Goal: Use online tool/utility: Use online tool/utility

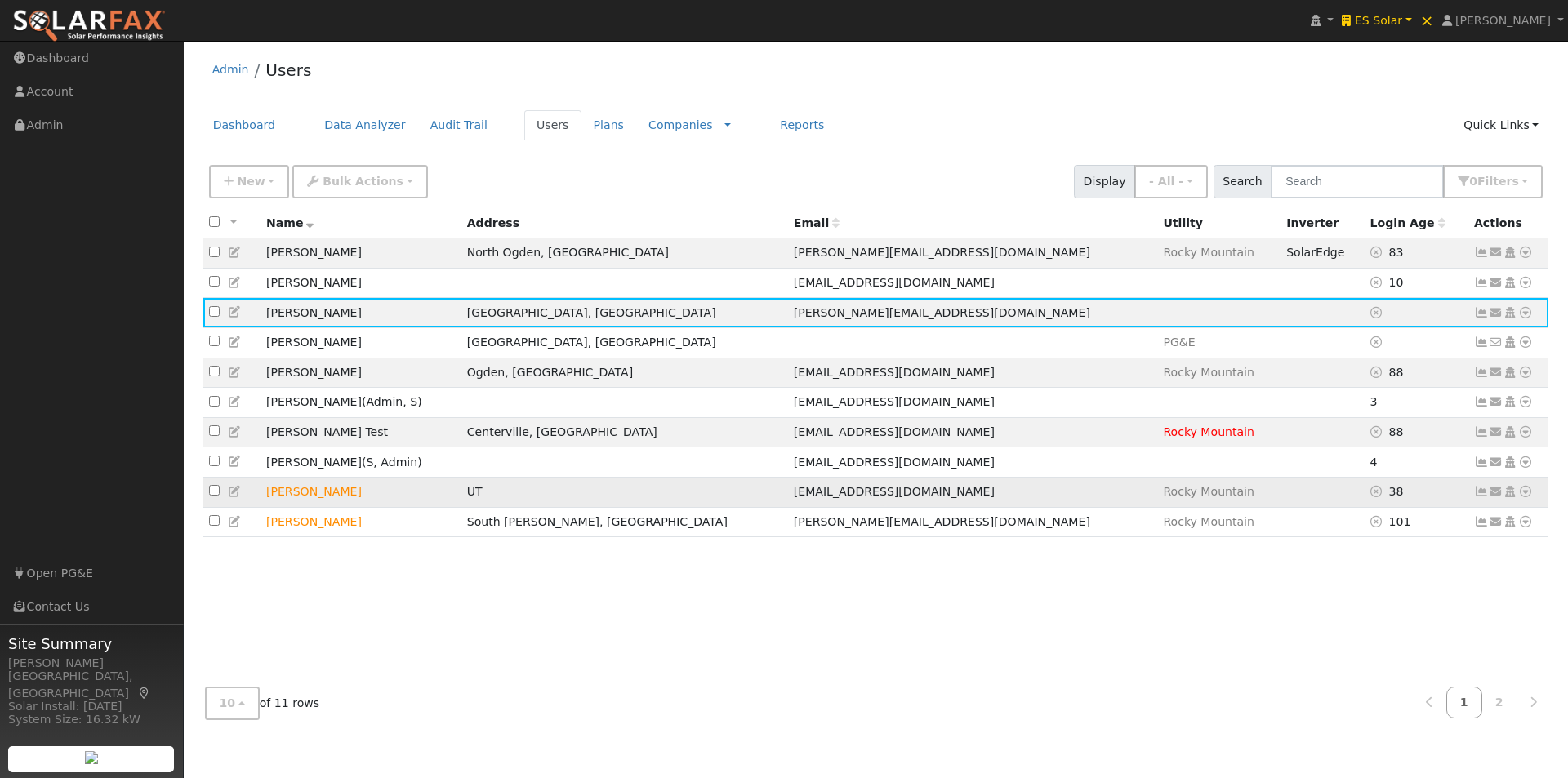
click at [1528, 497] on icon at bounding box center [1525, 491] width 14 height 11
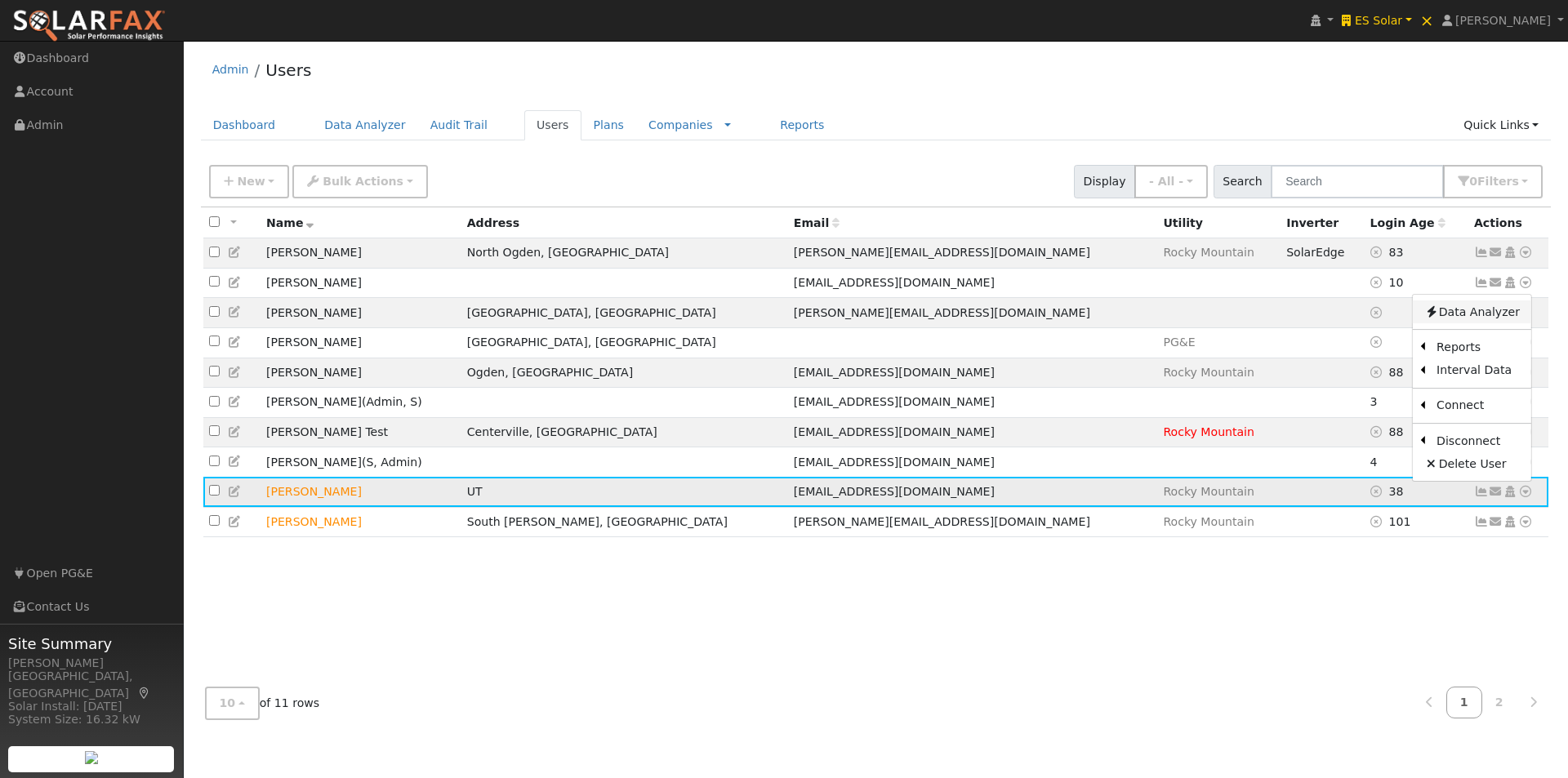
click at [1456, 318] on link "Data Analyzer" at bounding box center [1472, 312] width 118 height 23
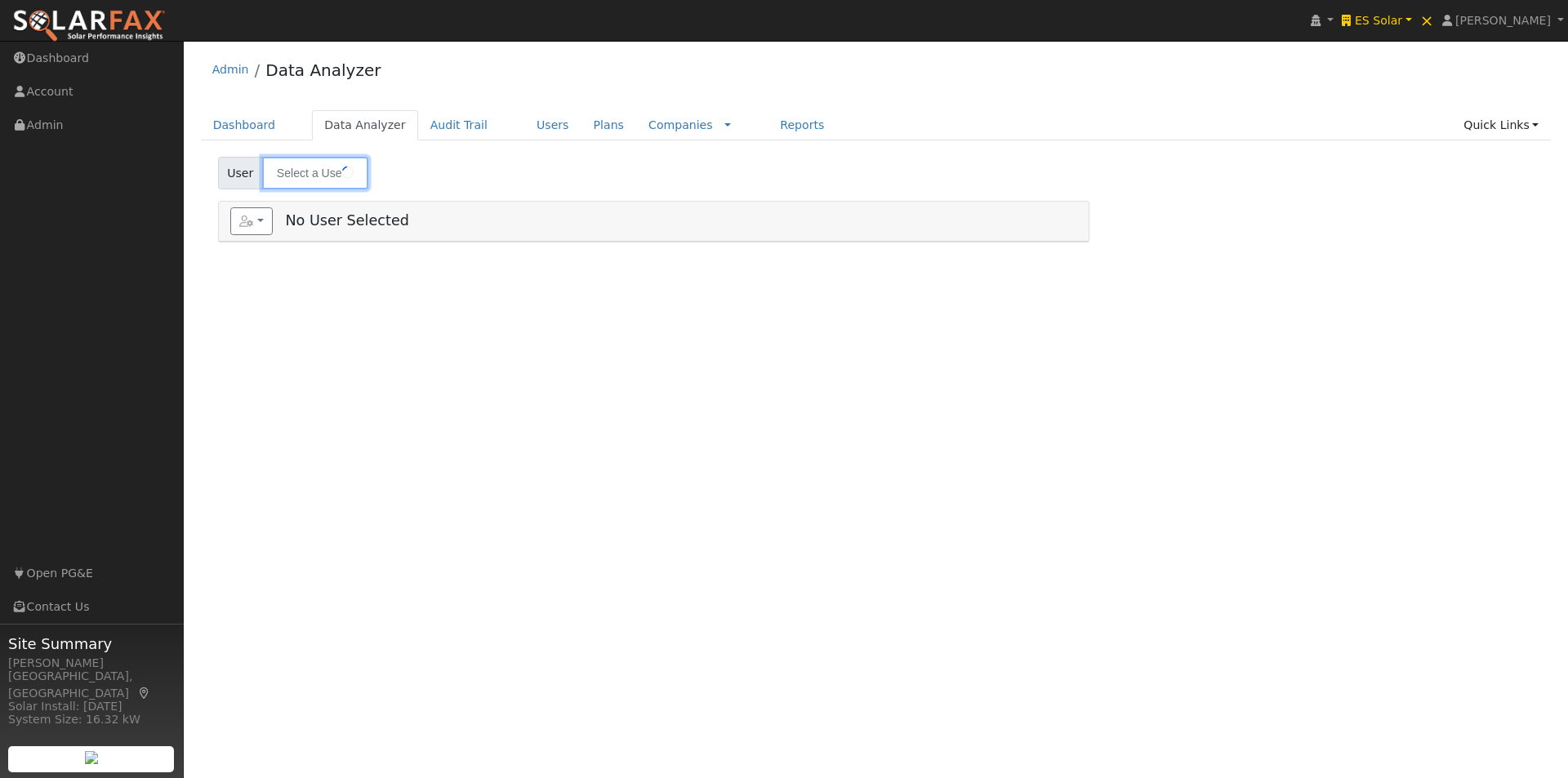
type input "[PERSON_NAME]"
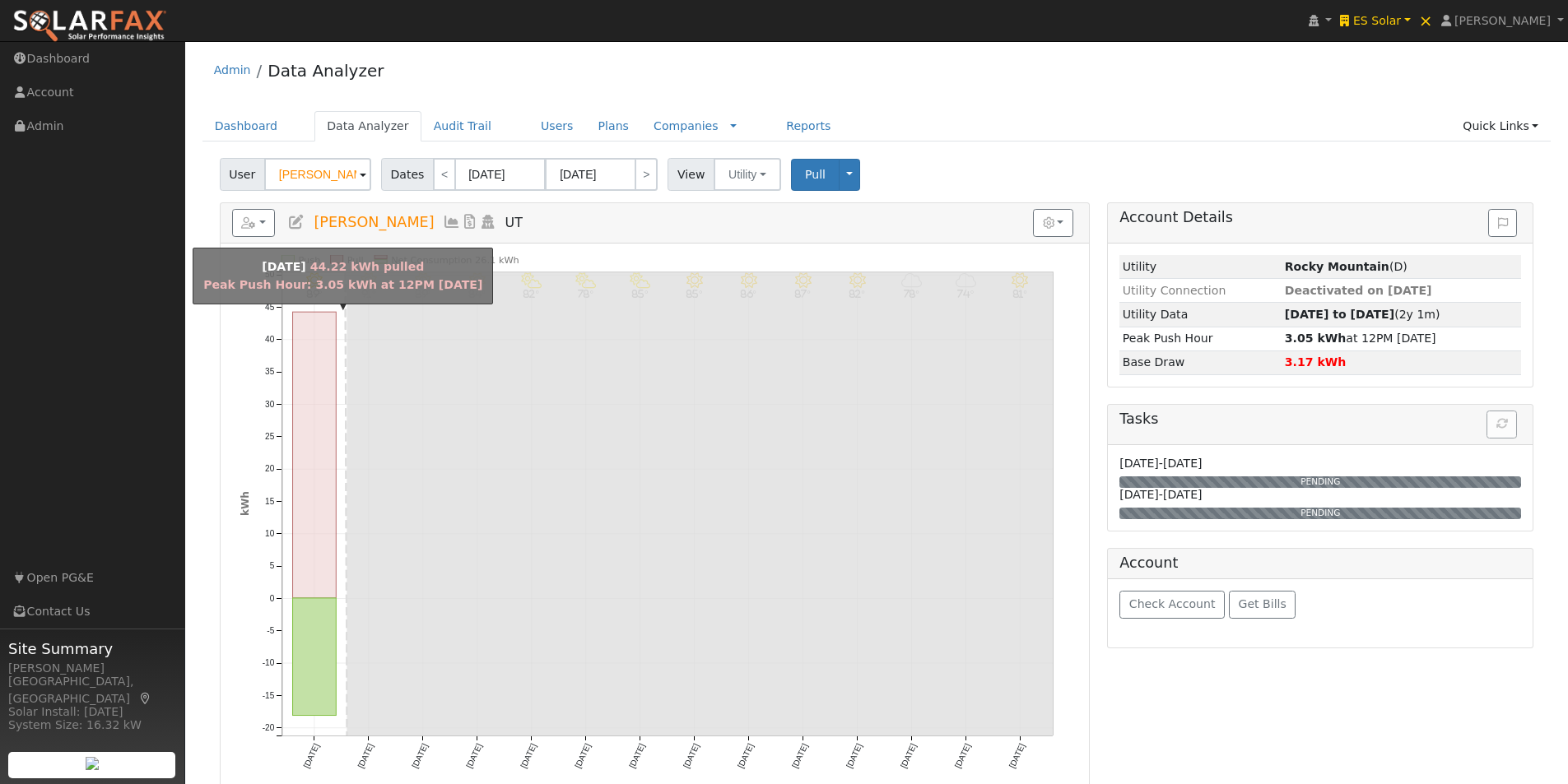
click at [309, 386] on rect "onclick=""" at bounding box center [313, 455] width 44 height 286
type input "09/01/2025"
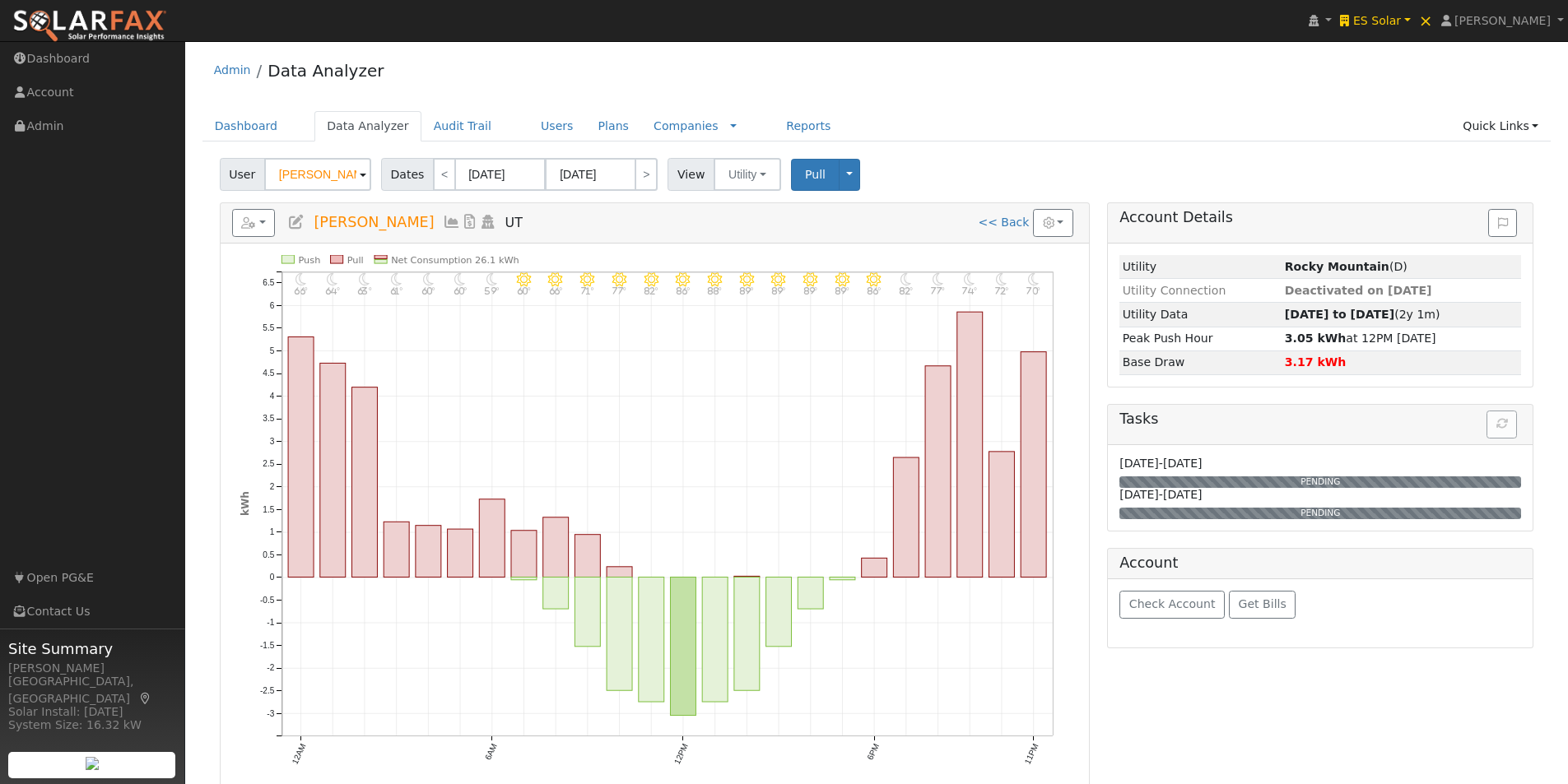
drag, startPoint x: 634, startPoint y: 172, endPoint x: 625, endPoint y: 174, distance: 9.2
click at [625, 174] on div "Dates < 09/01/2025 09/01/2025 >" at bounding box center [522, 174] width 282 height 33
click at [433, 173] on link "<" at bounding box center [444, 174] width 23 height 33
type input "08/31/2025"
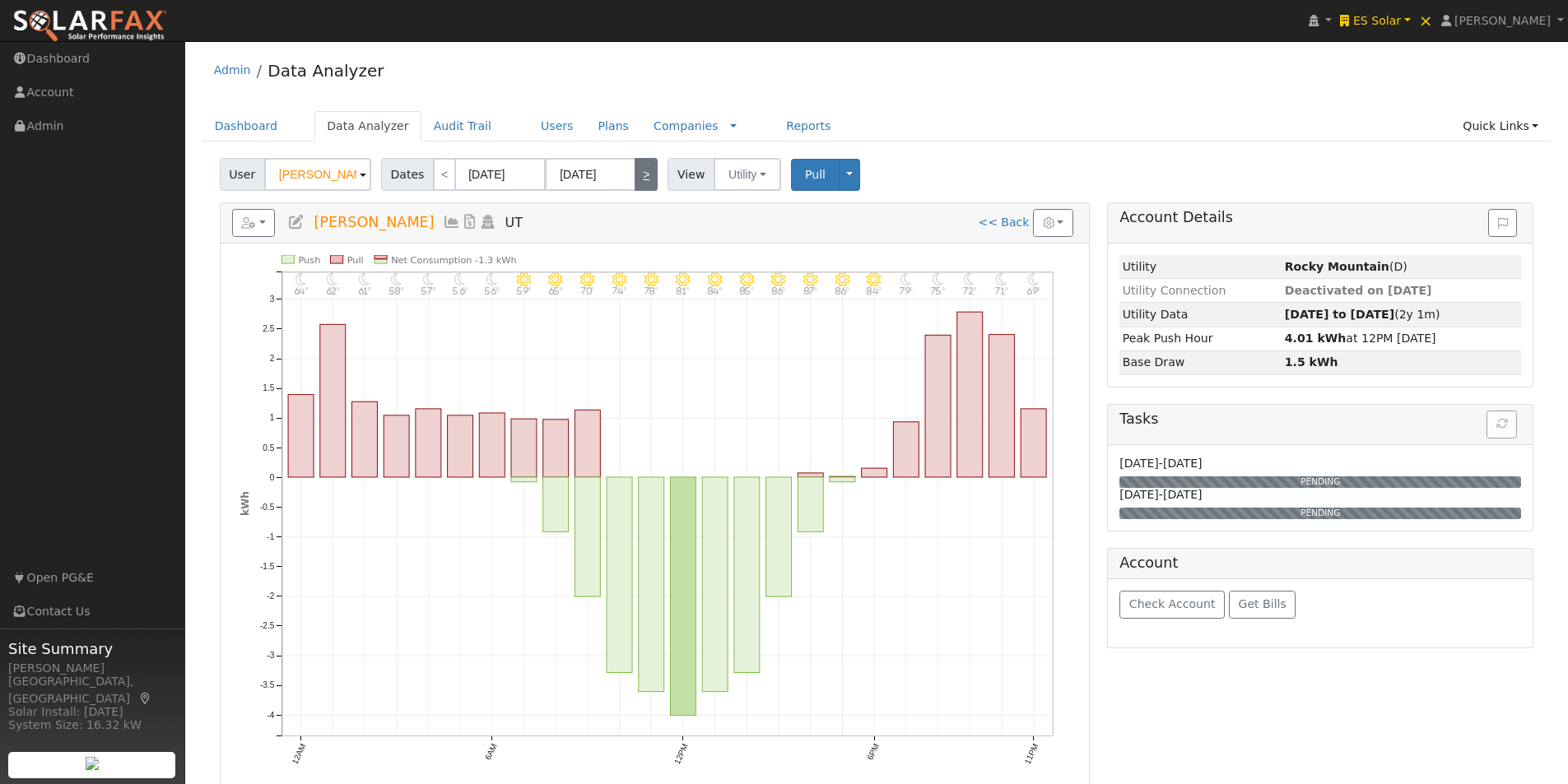
click at [644, 174] on link ">" at bounding box center [645, 174] width 23 height 33
type input "09/01/2025"
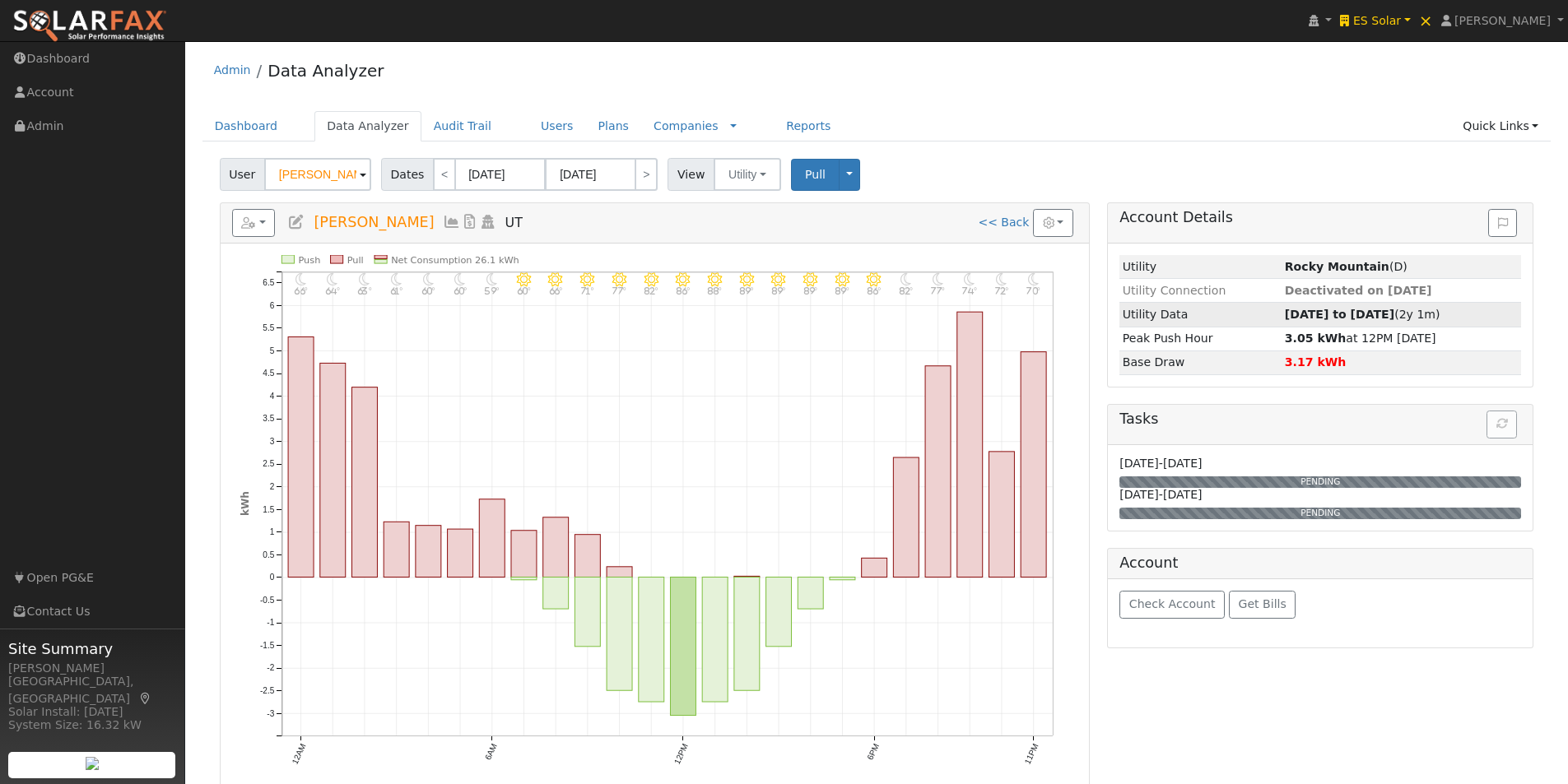
click at [1325, 313] on strong "09/08/23 to 09/01/25" at bounding box center [1340, 314] width 110 height 13
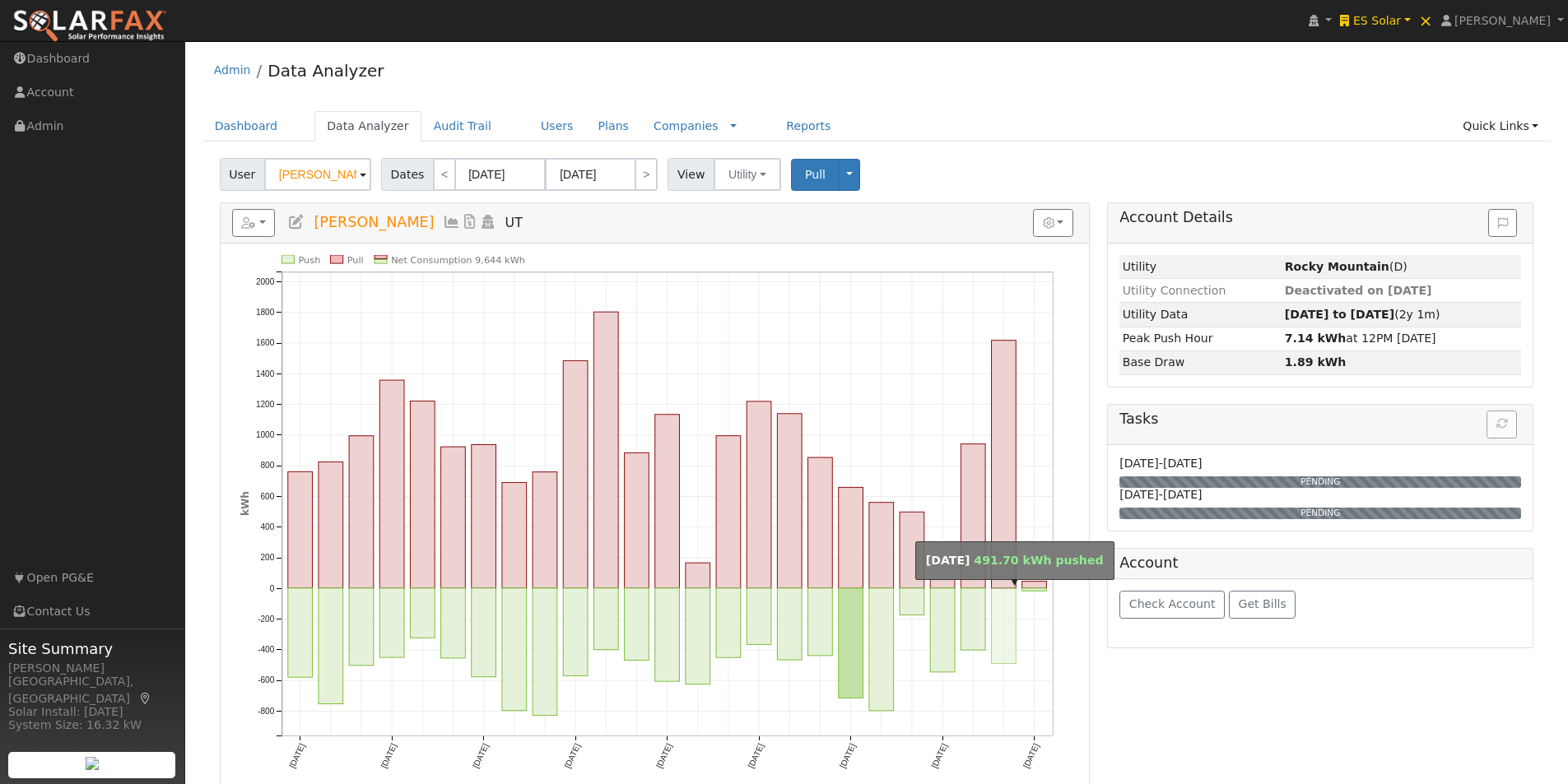
click at [1000, 611] on rect "onclick=""" at bounding box center [1004, 626] width 25 height 75
type input "[DATE]"
type input "08/31/2025"
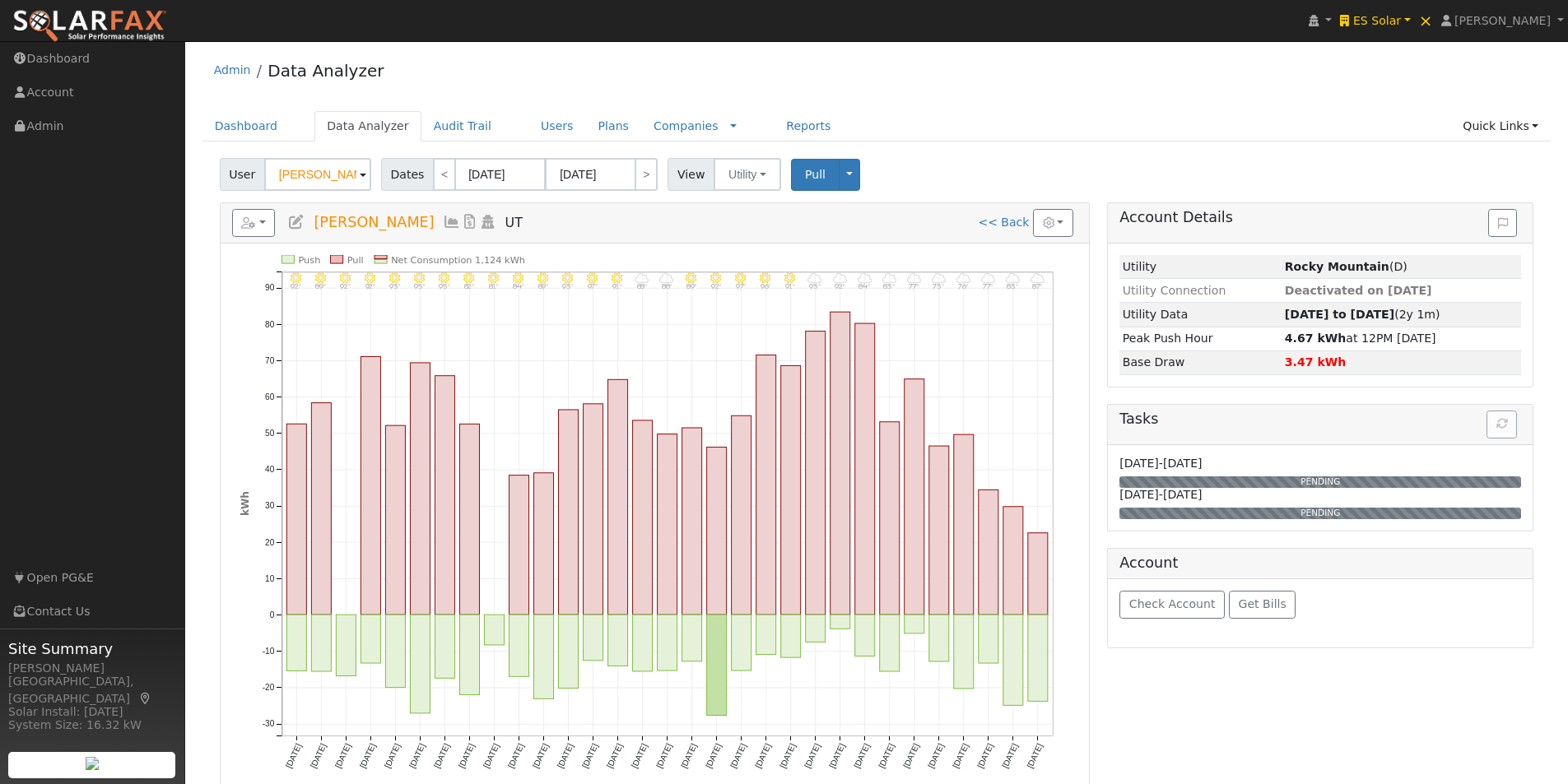
click at [443, 220] on icon at bounding box center [451, 221] width 18 height 15
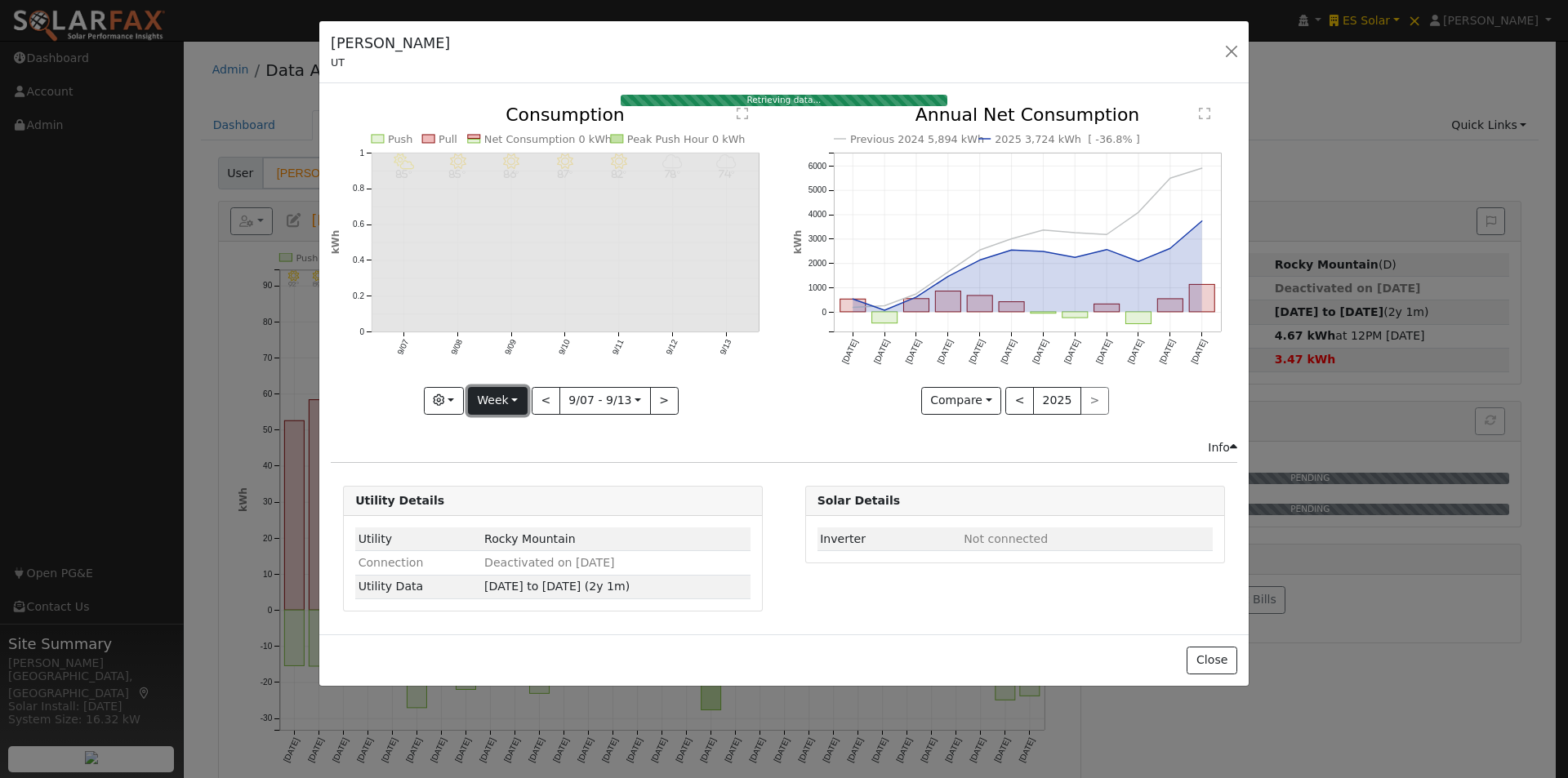
click at [503, 392] on button "Week" at bounding box center [498, 401] width 60 height 28
click at [505, 477] on link "Month" at bounding box center [526, 480] width 113 height 23
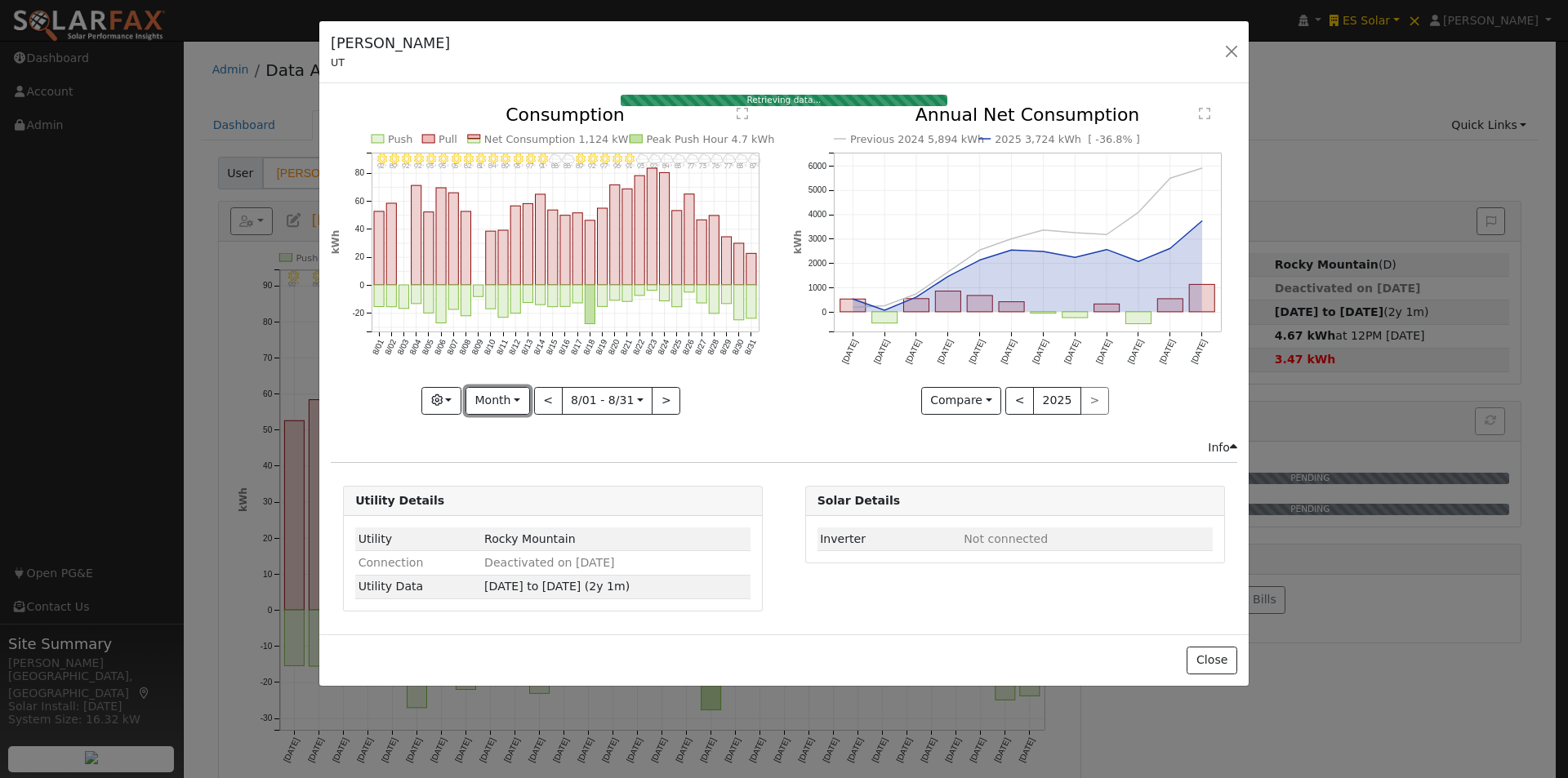
drag, startPoint x: 505, startPoint y: 405, endPoint x: 501, endPoint y: 461, distance: 56.1
click at [505, 409] on button "Month" at bounding box center [498, 401] width 65 height 28
click at [510, 456] on link "Week" at bounding box center [523, 457] width 113 height 23
type input "2025-08-25"
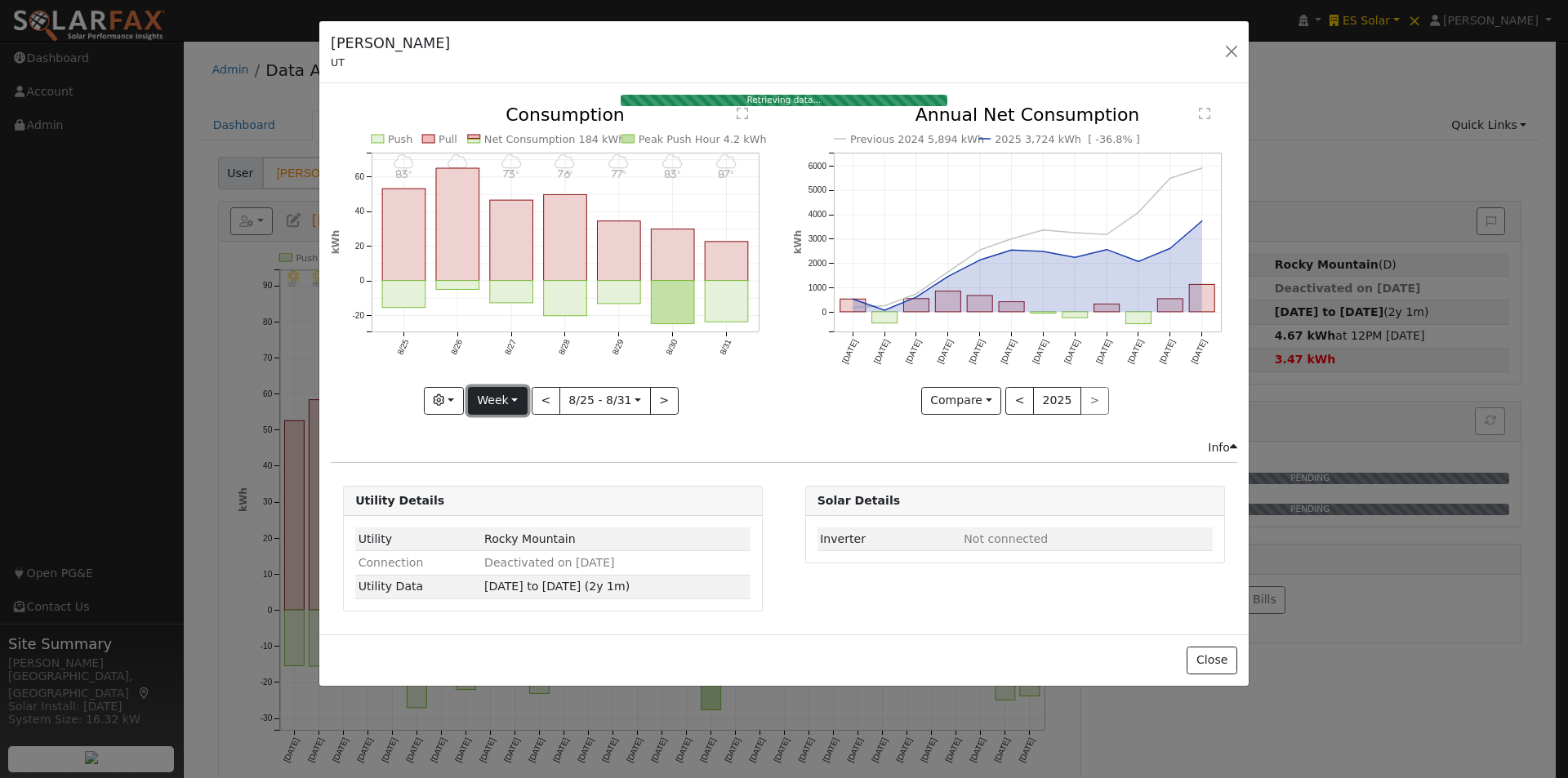
click at [511, 399] on button "Week" at bounding box center [498, 401] width 60 height 28
click at [502, 528] on link "Custom" at bounding box center [526, 526] width 113 height 23
click at [705, 398] on button "day" at bounding box center [693, 401] width 50 height 28
click at [691, 433] on link "Hour" at bounding box center [726, 434] width 113 height 23
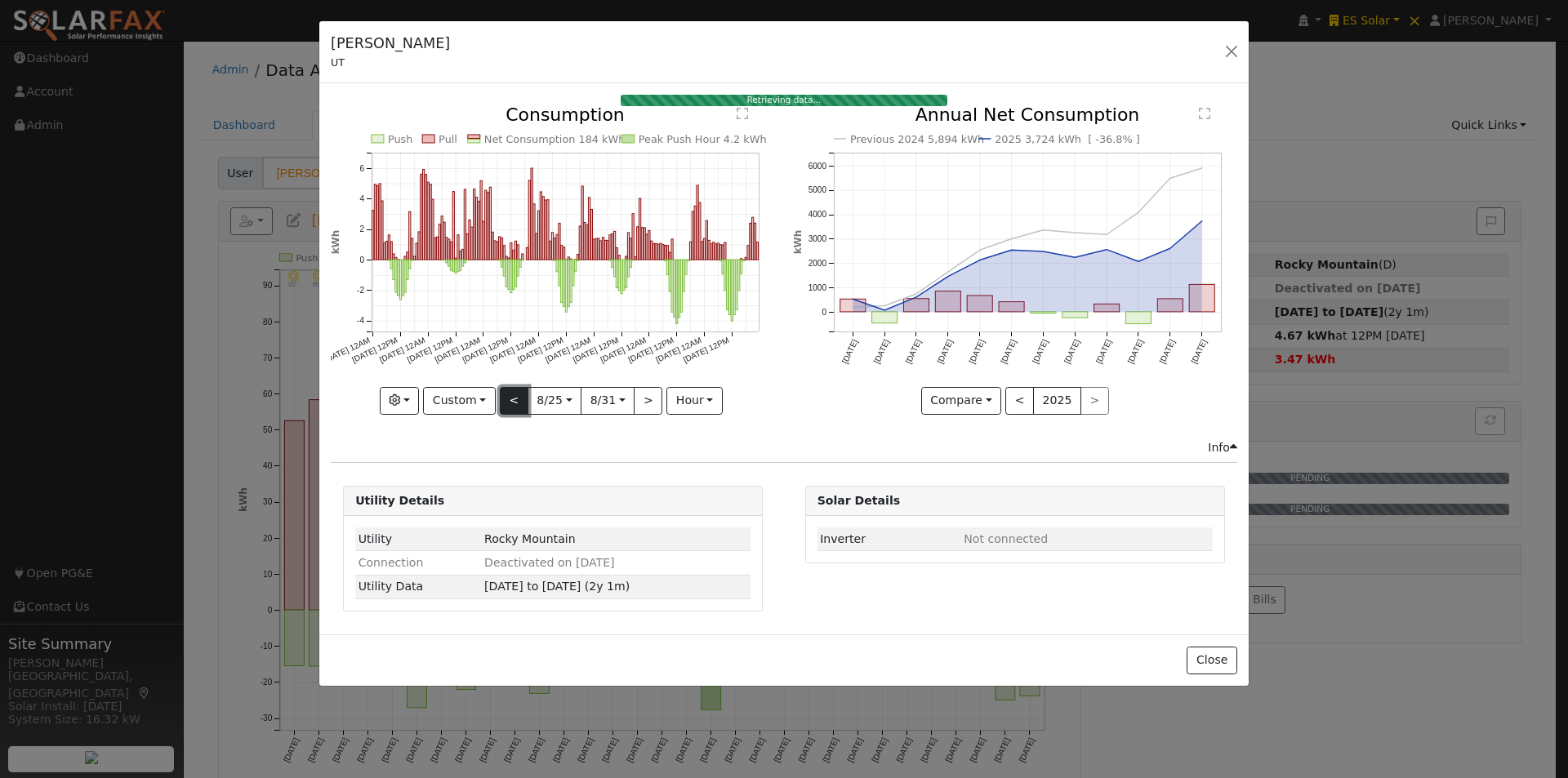
click at [511, 398] on button "<" at bounding box center [514, 401] width 29 height 28
type input "2025-08-18"
type input "2025-08-24"
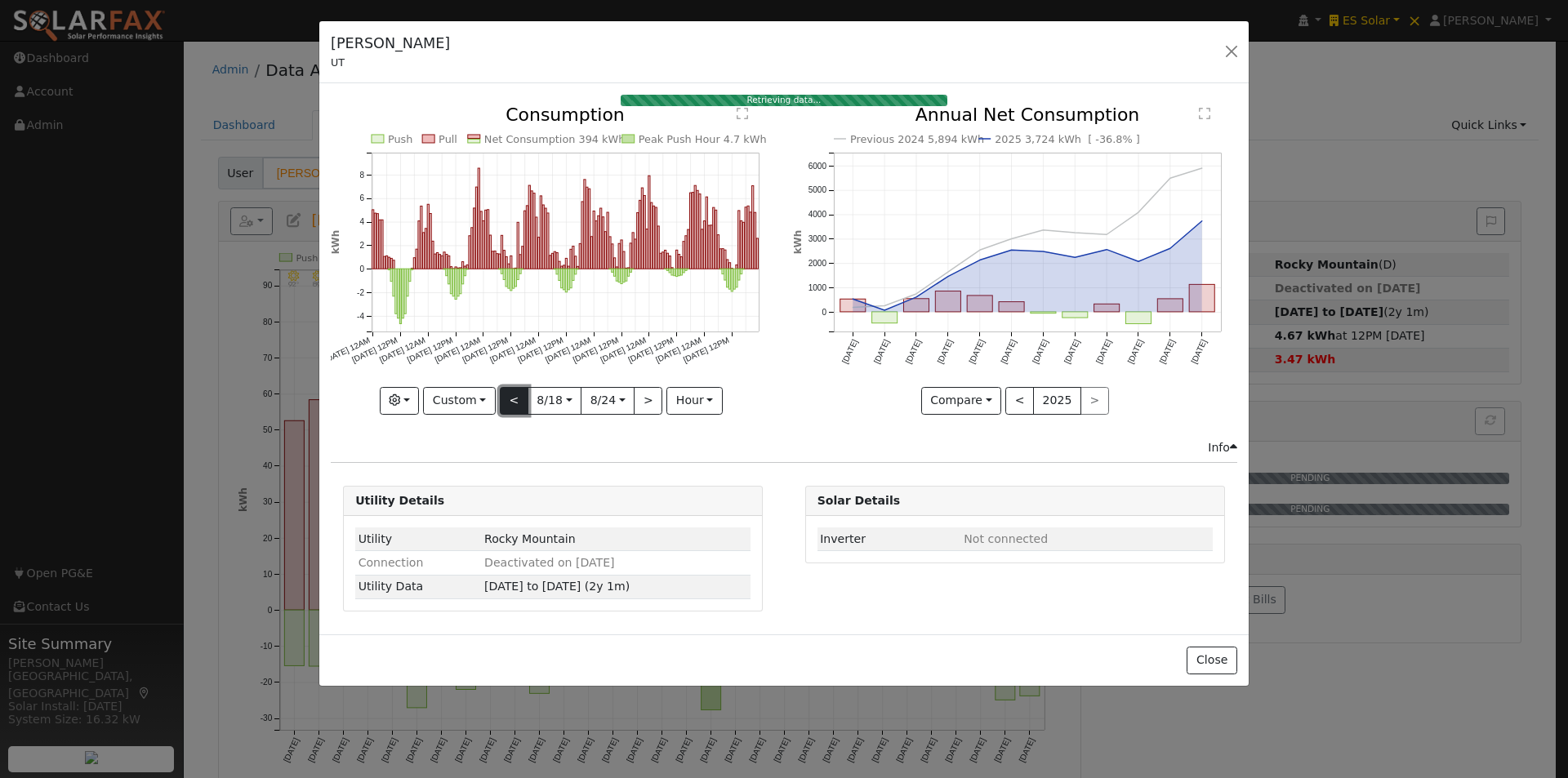
click at [516, 399] on button "<" at bounding box center [514, 401] width 29 height 28
type input "2025-08-11"
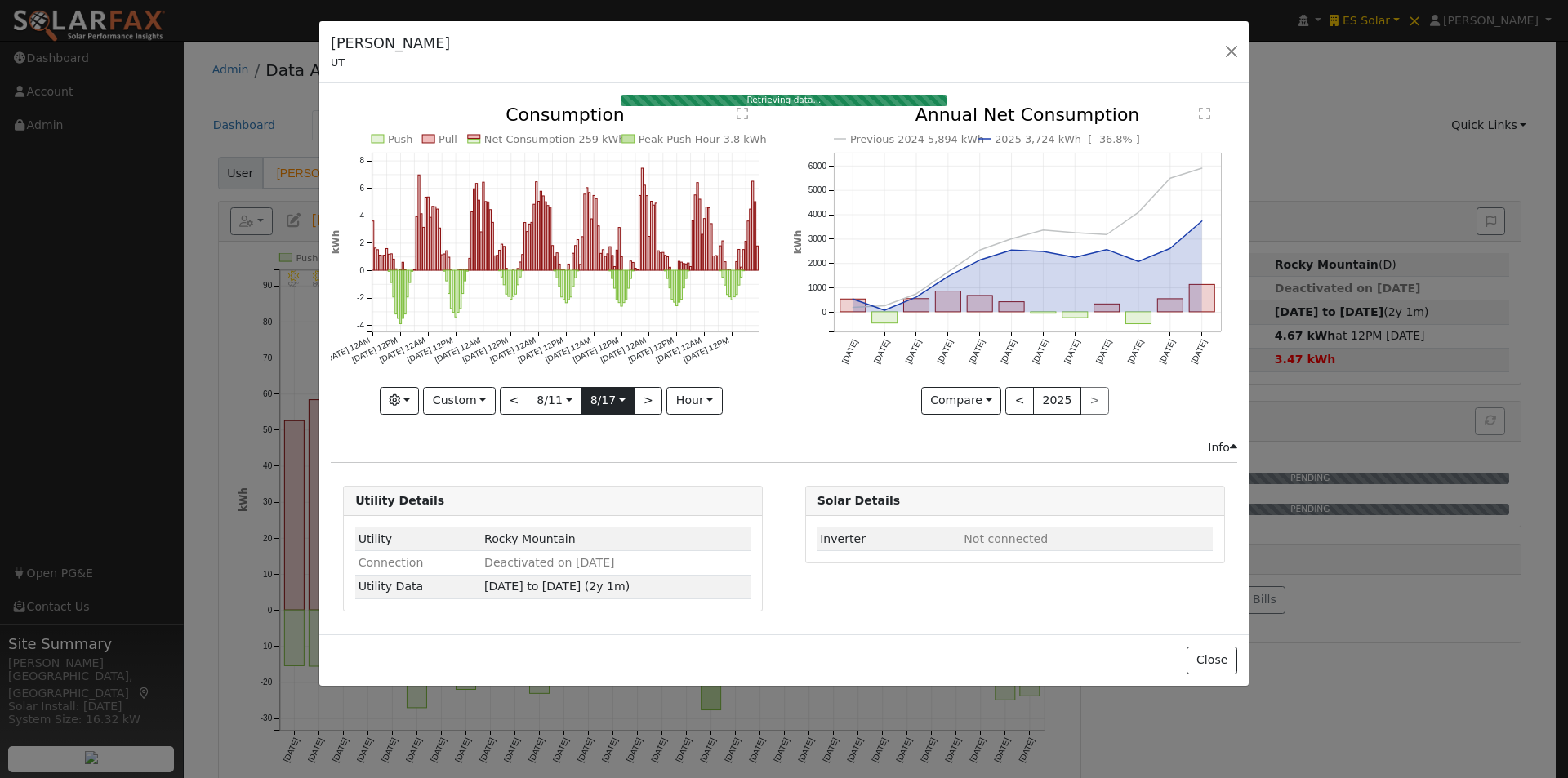
click at [622, 402] on input "2025-08-17" at bounding box center [607, 401] width 52 height 26
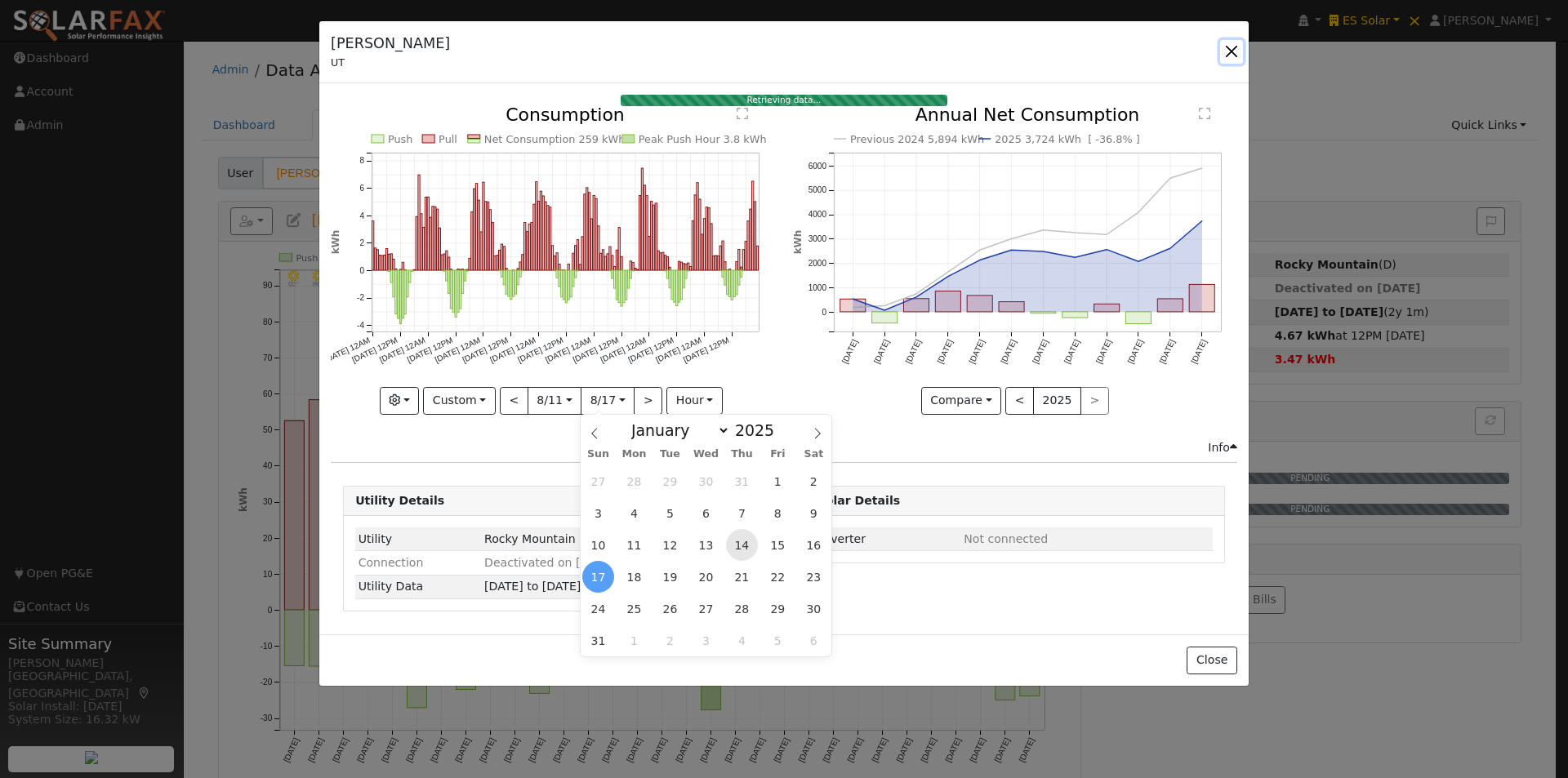
click at [749, 546] on span "14" at bounding box center [742, 544] width 32 height 31
type input "2025-08-14"
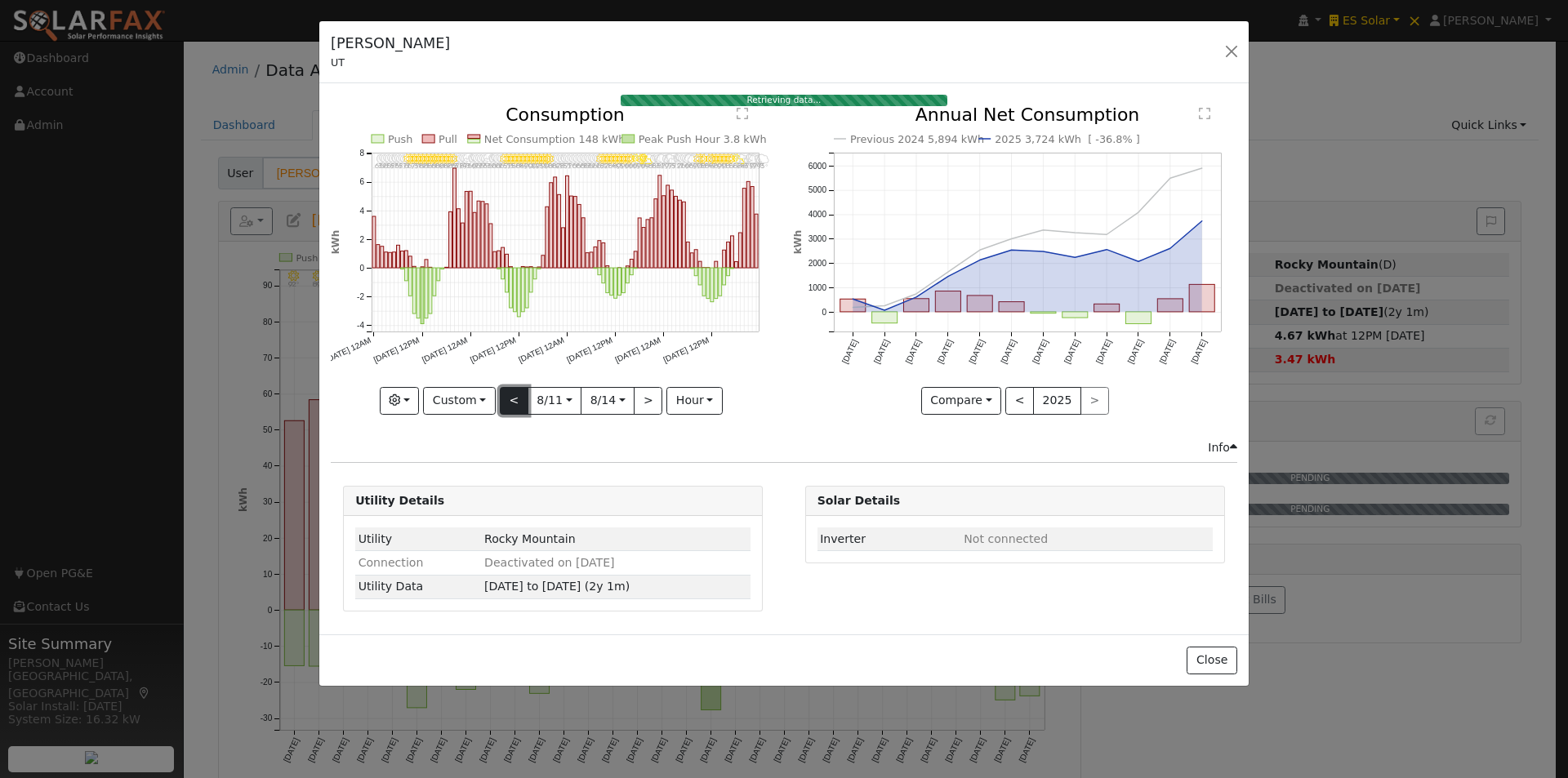
click at [503, 399] on button "<" at bounding box center [514, 401] width 29 height 28
type input "2025-08-07"
type input "2025-08-10"
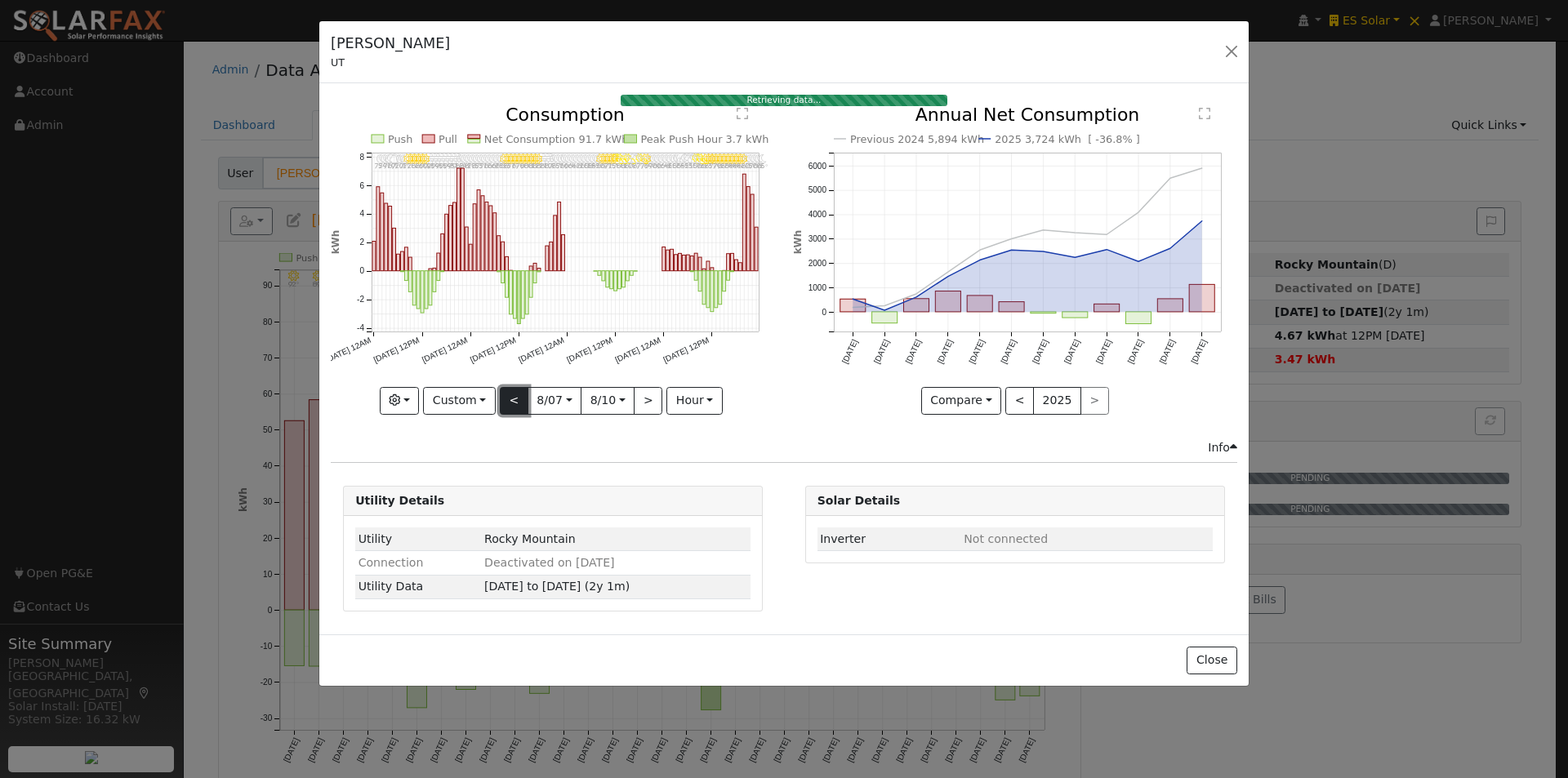
click at [510, 397] on button "<" at bounding box center [514, 401] width 29 height 28
type input "2025-08-03"
type input "2025-08-06"
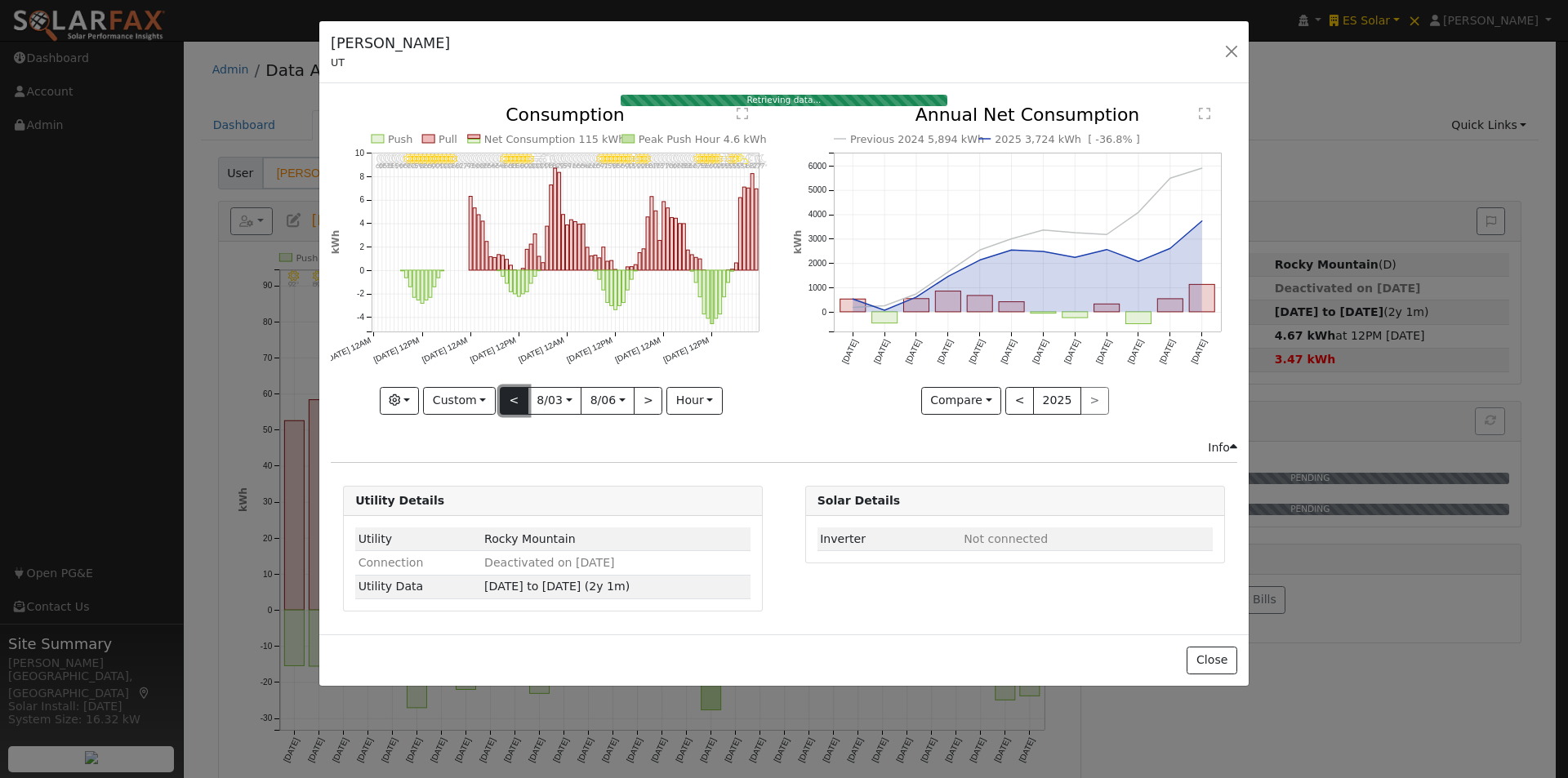
click at [509, 392] on button "<" at bounding box center [514, 401] width 29 height 28
type input "2025-07-30"
type input "2025-08-02"
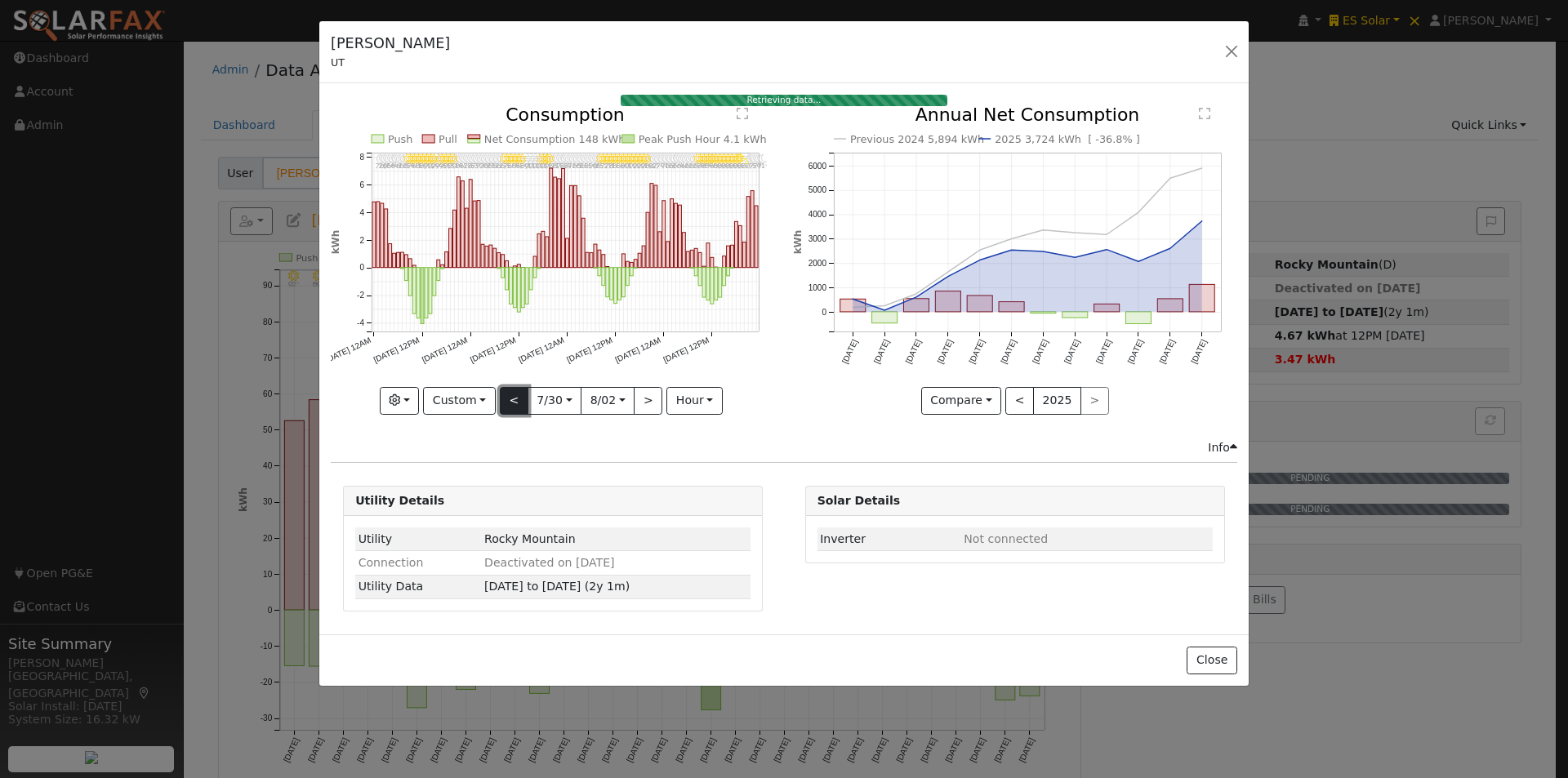
click at [511, 400] on button "<" at bounding box center [514, 401] width 29 height 28
type input "2025-07-26"
type input "2025-07-29"
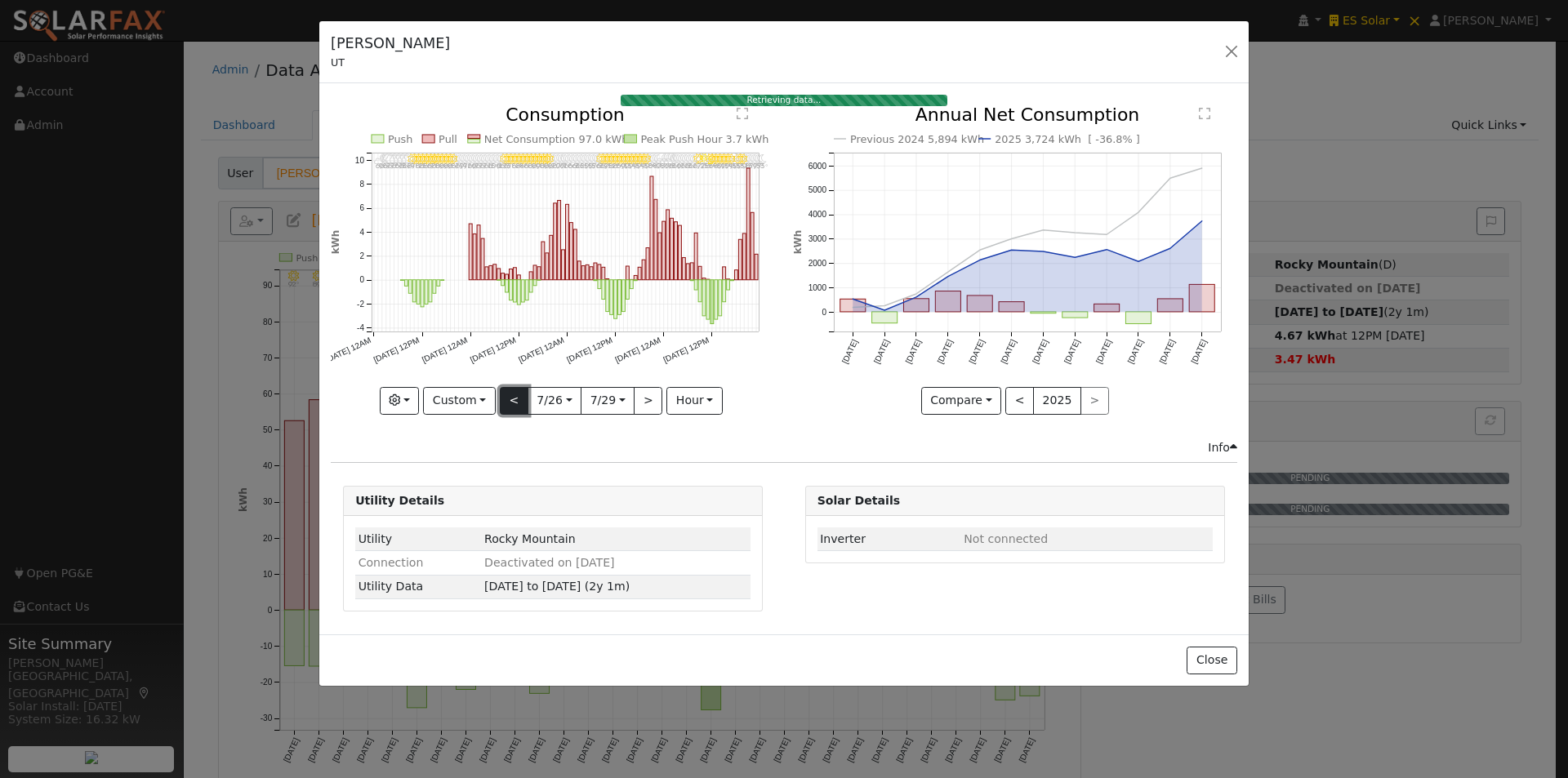
click at [509, 398] on button "<" at bounding box center [514, 401] width 29 height 28
type input "2025-07-22"
type input "2025-07-25"
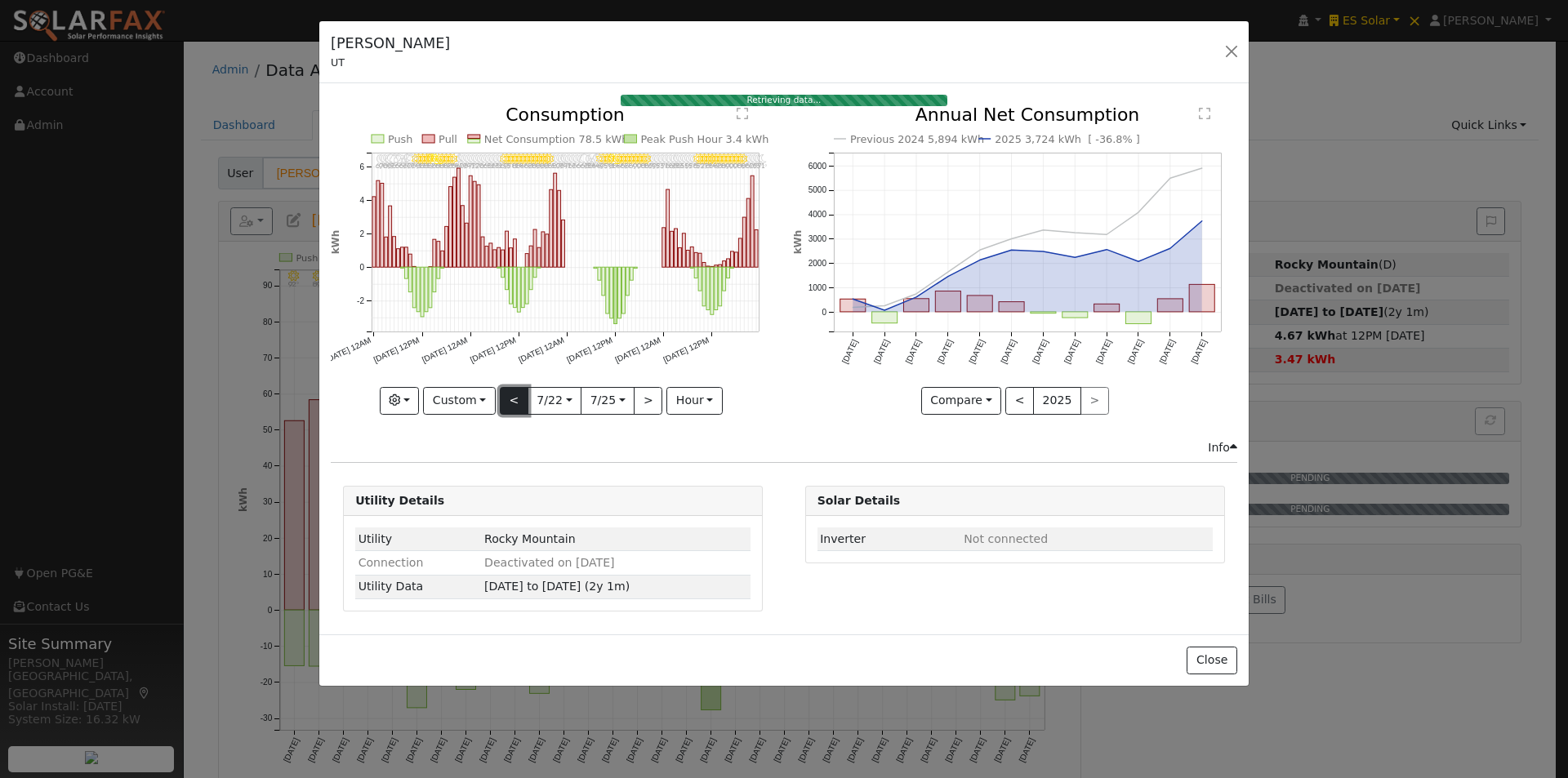
click at [510, 397] on button "<" at bounding box center [514, 401] width 29 height 28
type input "2025-07-18"
type input "2025-07-21"
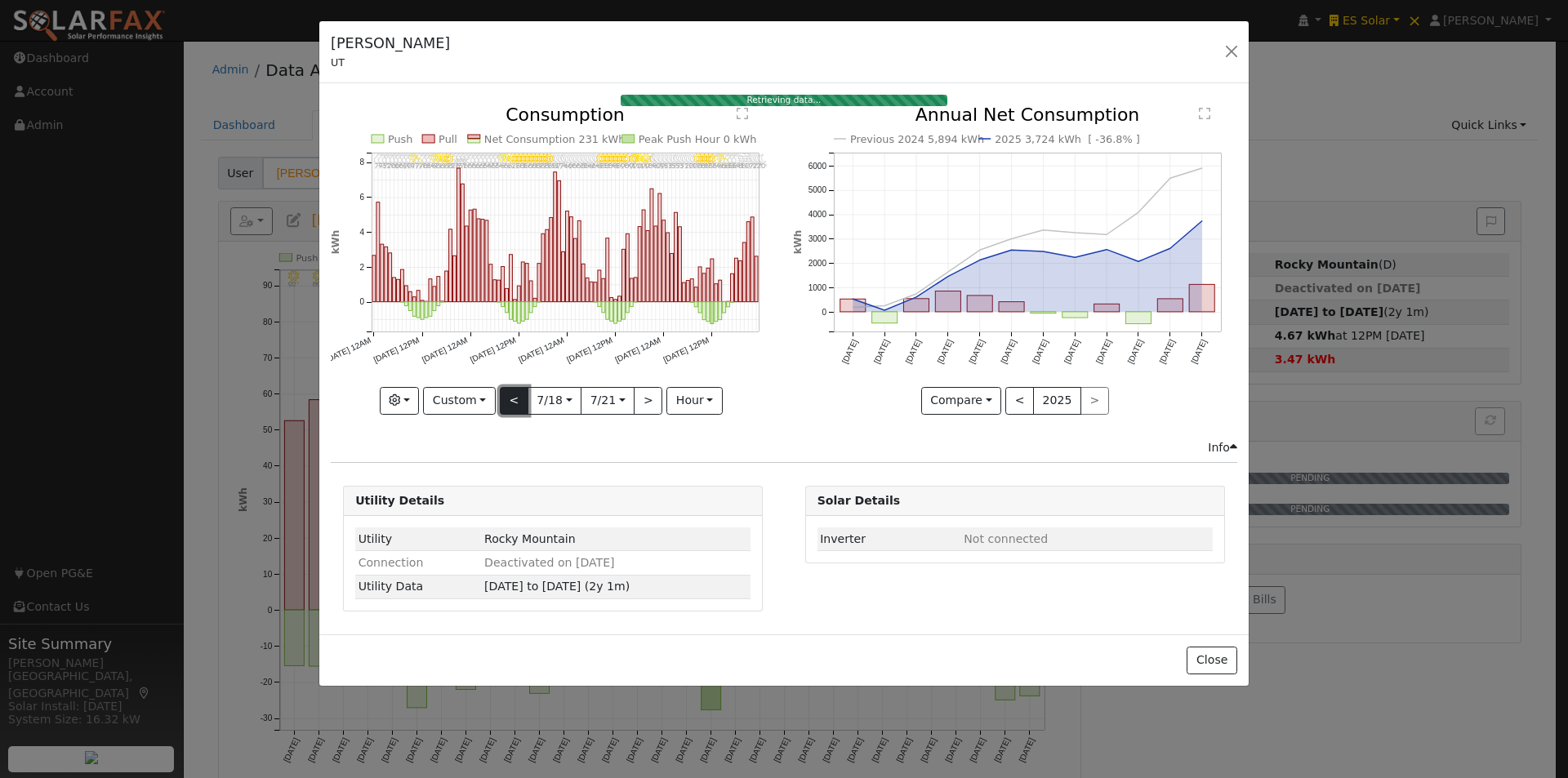
click at [510, 397] on button "<" at bounding box center [514, 401] width 29 height 28
type input "2025-07-14"
type input "2025-07-17"
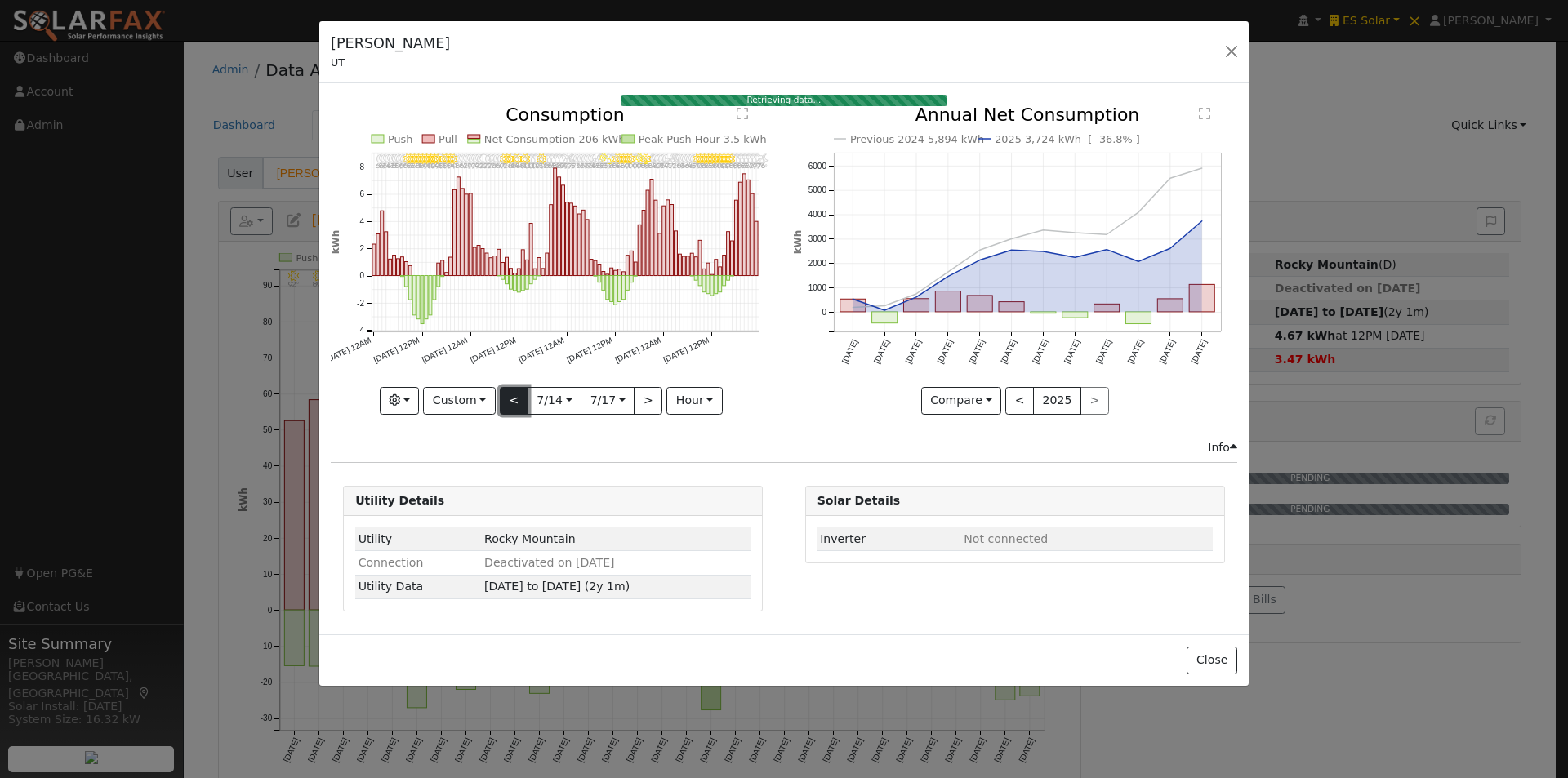
click at [508, 394] on button "<" at bounding box center [514, 401] width 29 height 28
type input "2025-07-10"
type input "2025-07-13"
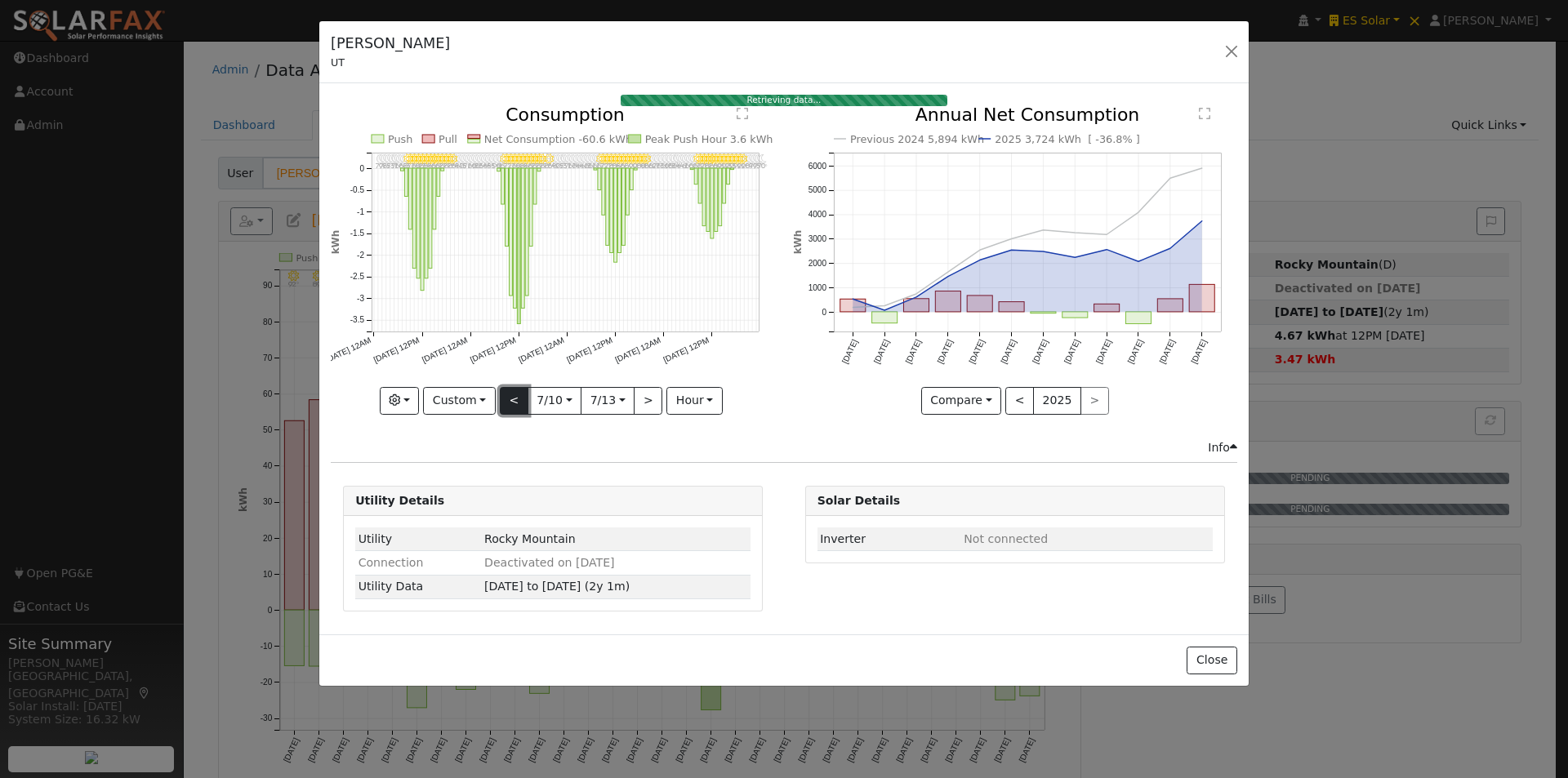
click at [508, 394] on button "<" at bounding box center [514, 401] width 29 height 28
type input "2025-07-06"
type input "2025-07-09"
click at [508, 394] on button "<" at bounding box center [514, 401] width 29 height 28
type input "2025-07-02"
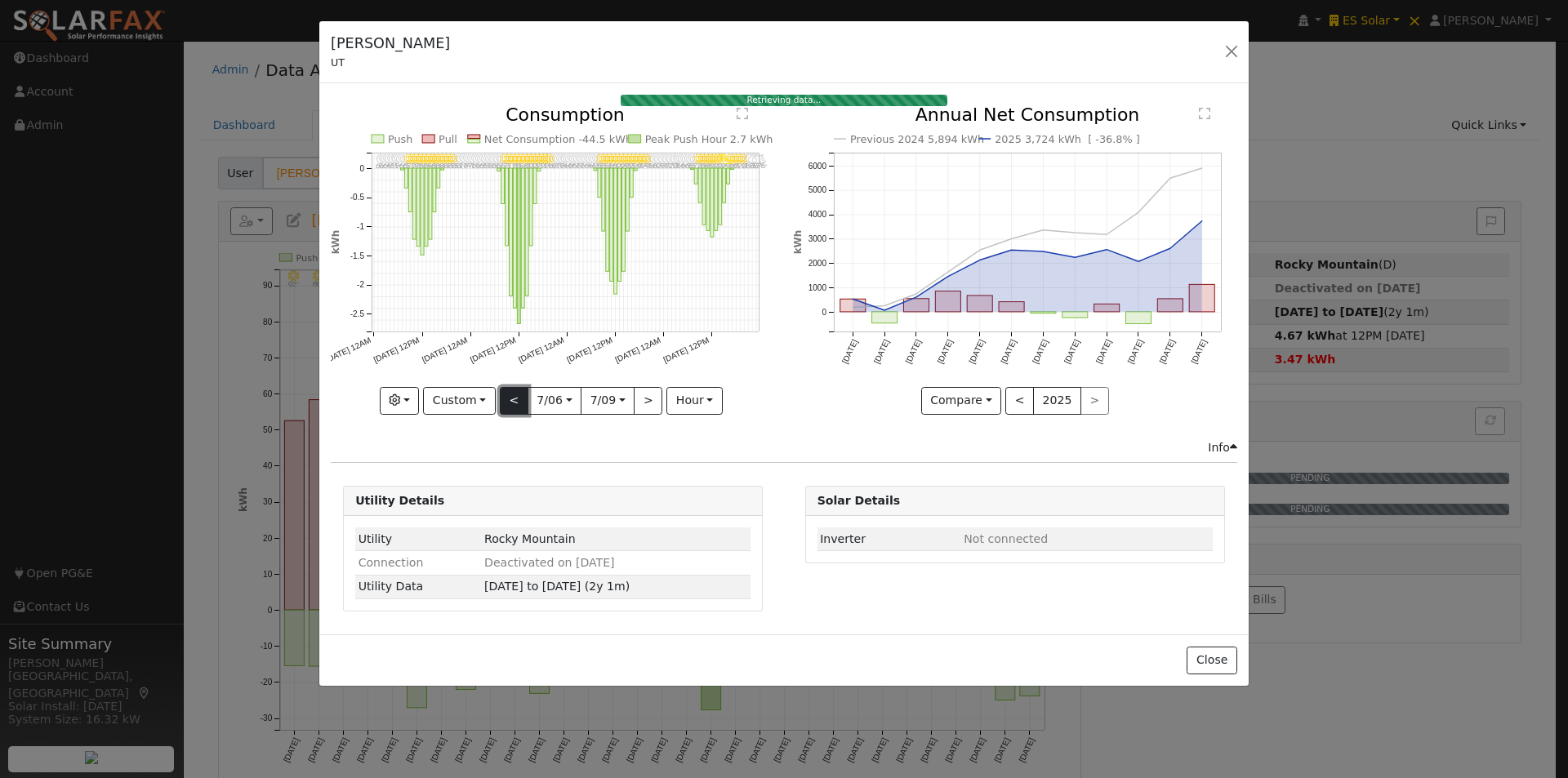
type input "2025-07-05"
click at [508, 394] on button "<" at bounding box center [514, 401] width 29 height 28
type input "2025-06-28"
type input "2025-07-01"
click at [508, 394] on button "<" at bounding box center [514, 401] width 29 height 28
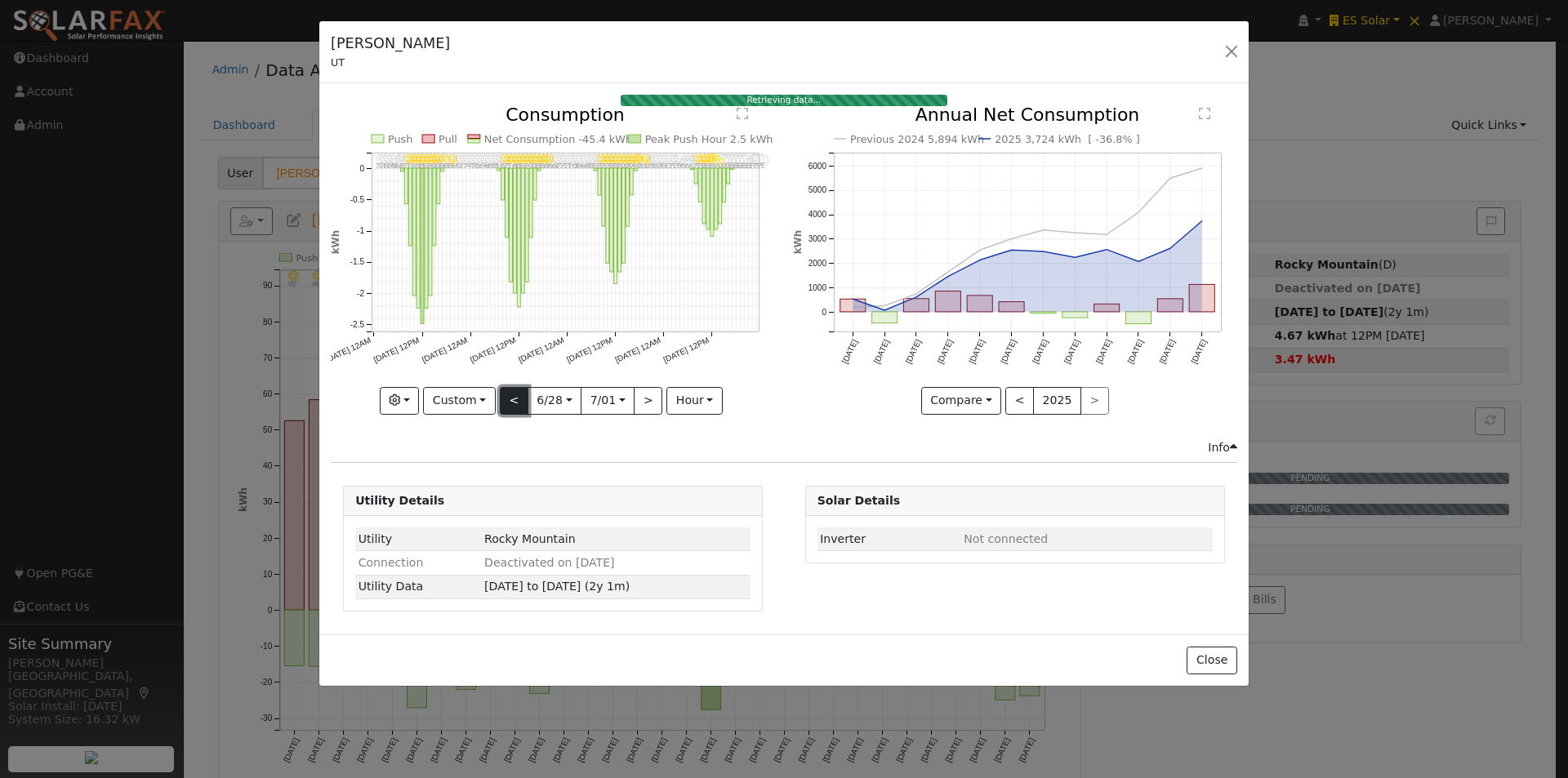
type input "2025-06-24"
type input "2025-06-27"
click at [480, 399] on button "Custom" at bounding box center [459, 401] width 72 height 28
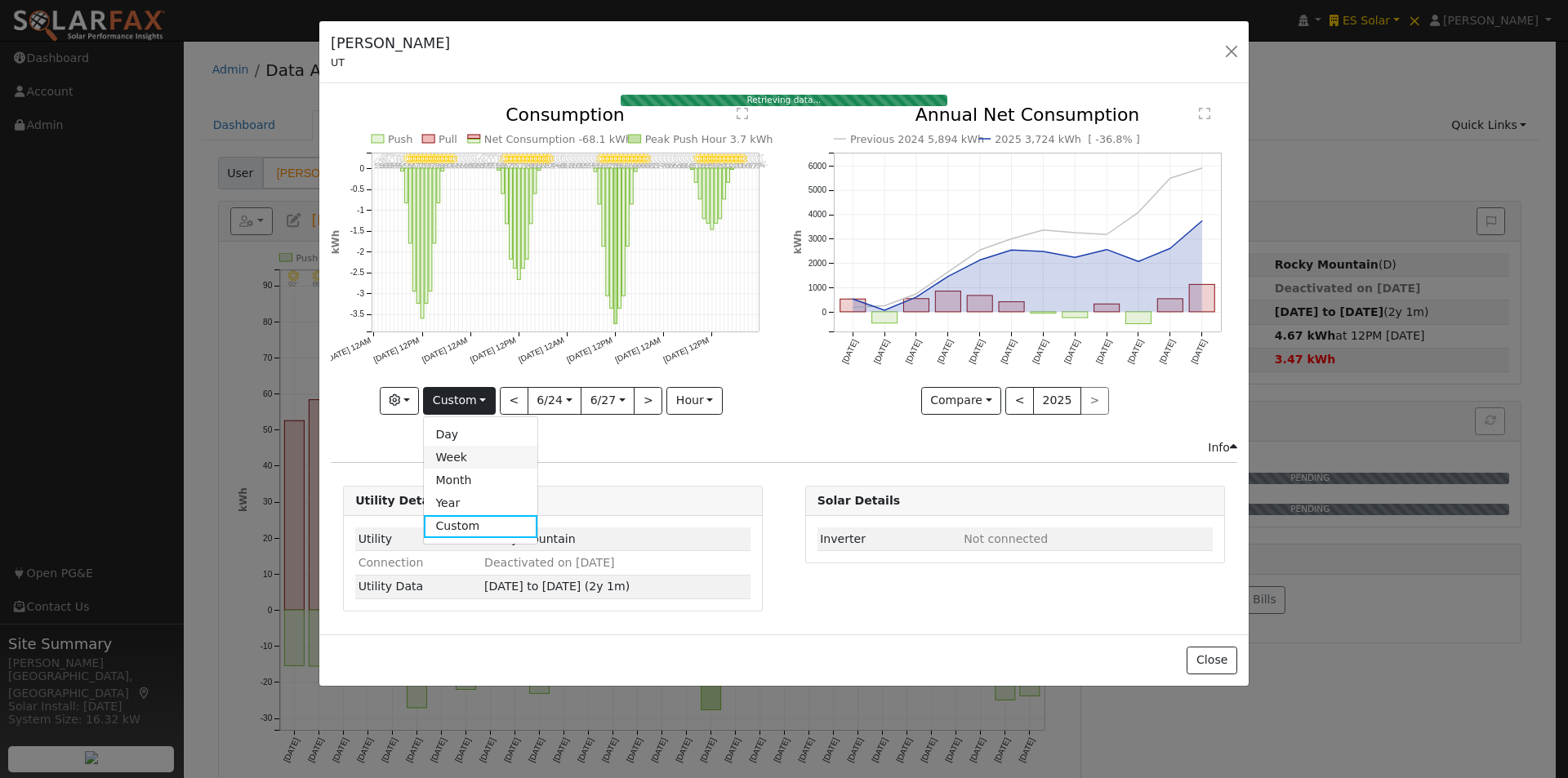
click at [479, 459] on link "Week" at bounding box center [480, 457] width 113 height 23
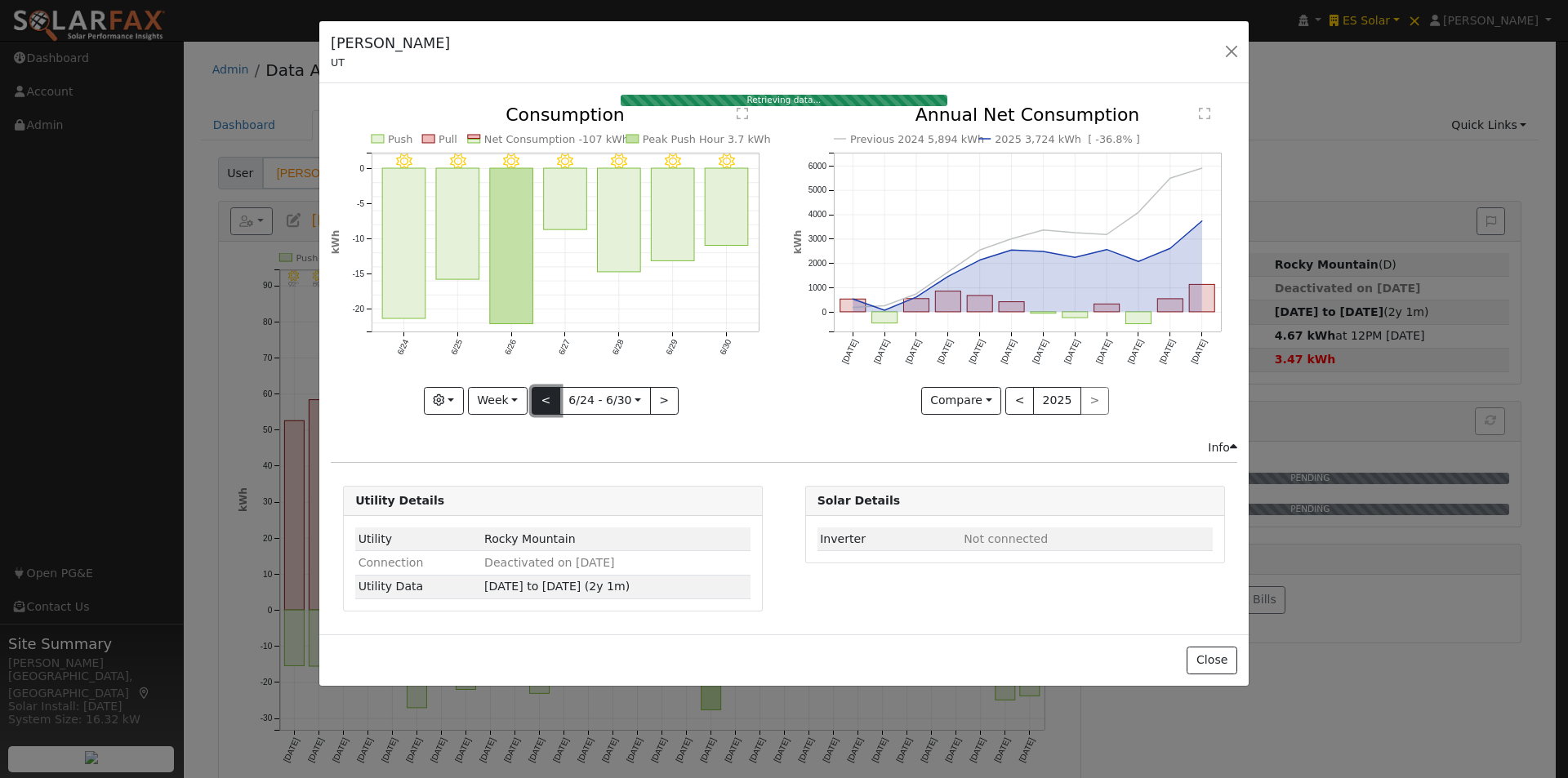
click at [549, 396] on button "<" at bounding box center [546, 401] width 29 height 28
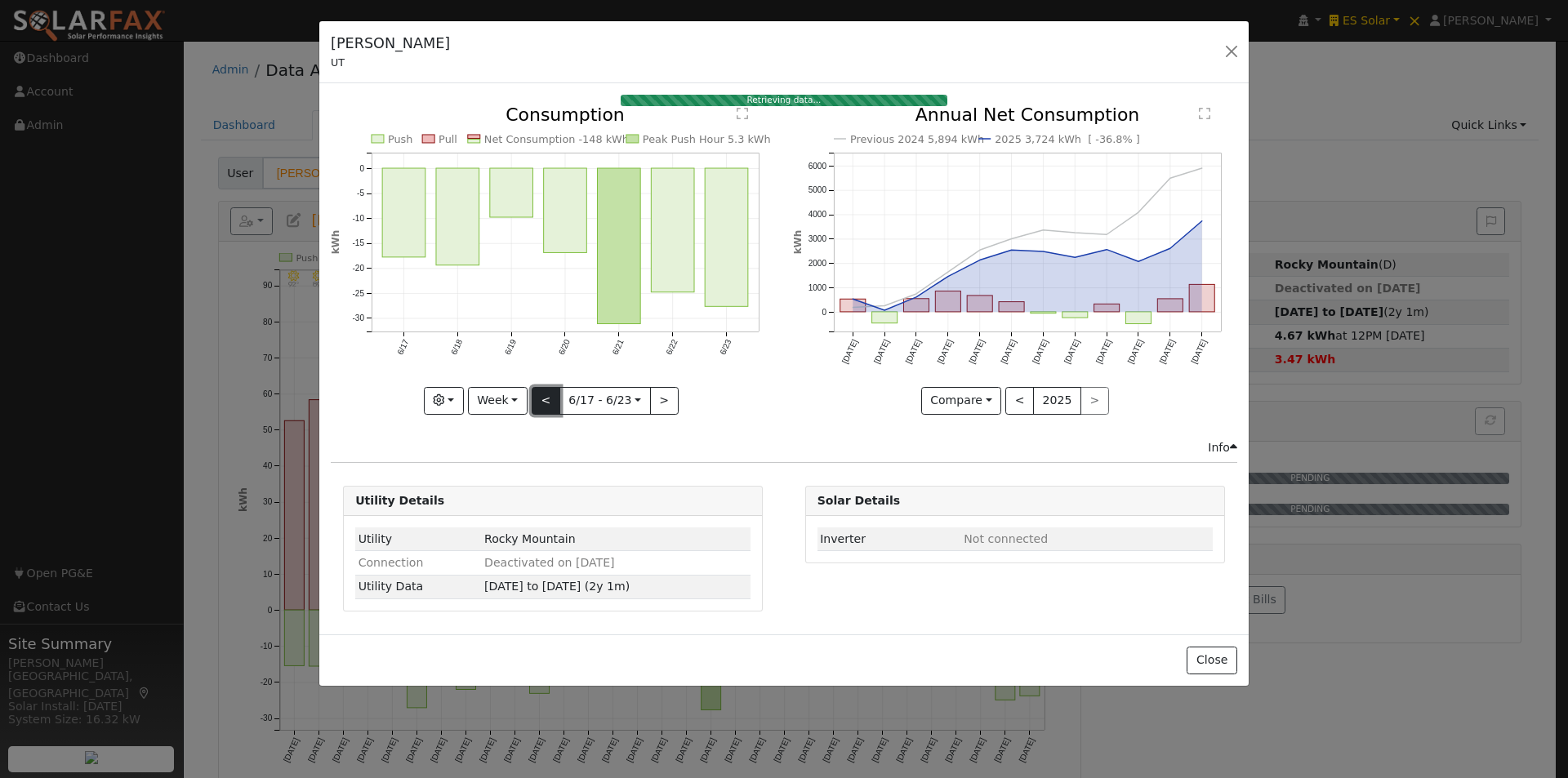
click at [549, 396] on button "<" at bounding box center [546, 401] width 29 height 28
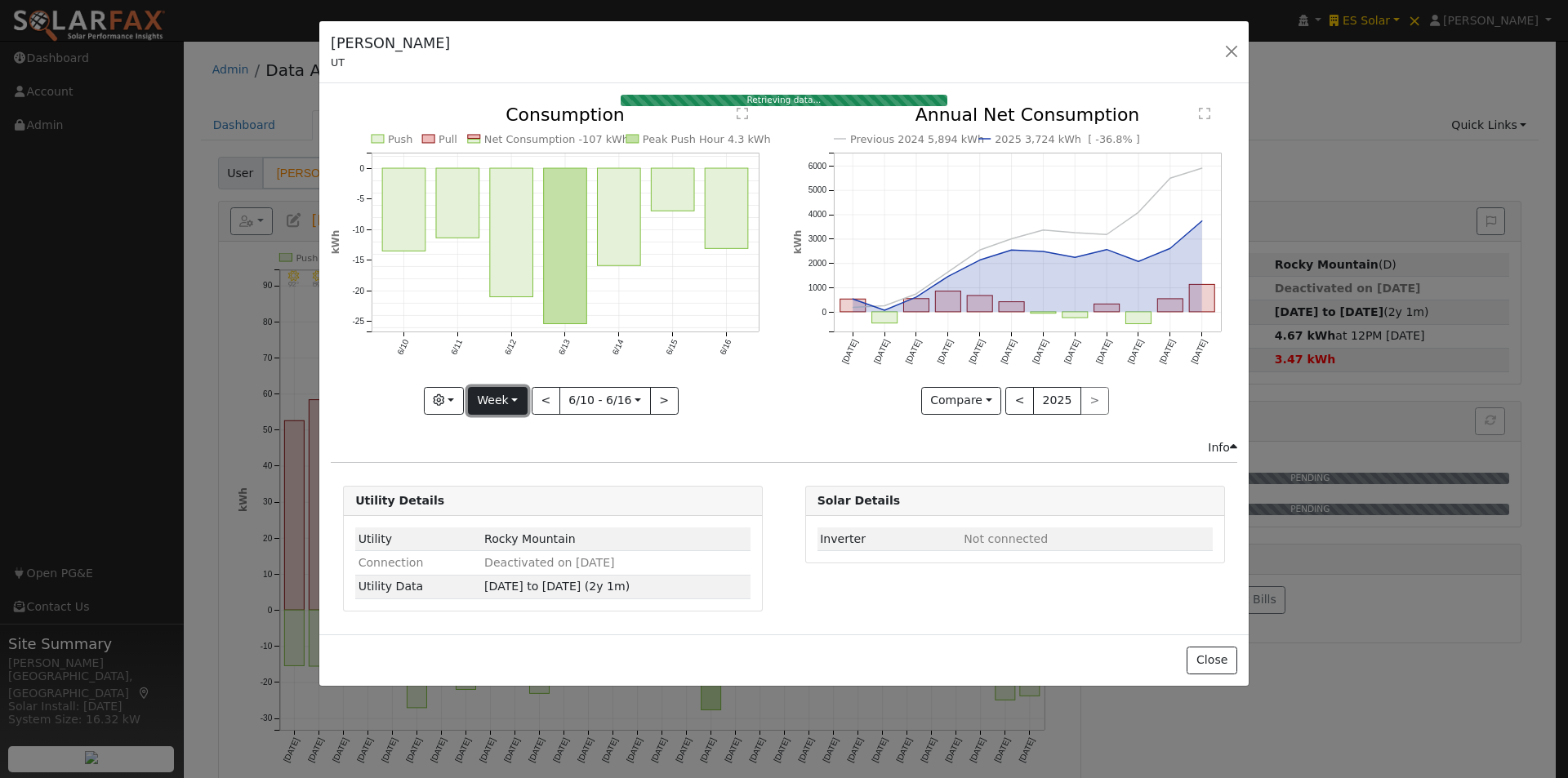
click at [505, 403] on button "Week" at bounding box center [498, 401] width 60 height 28
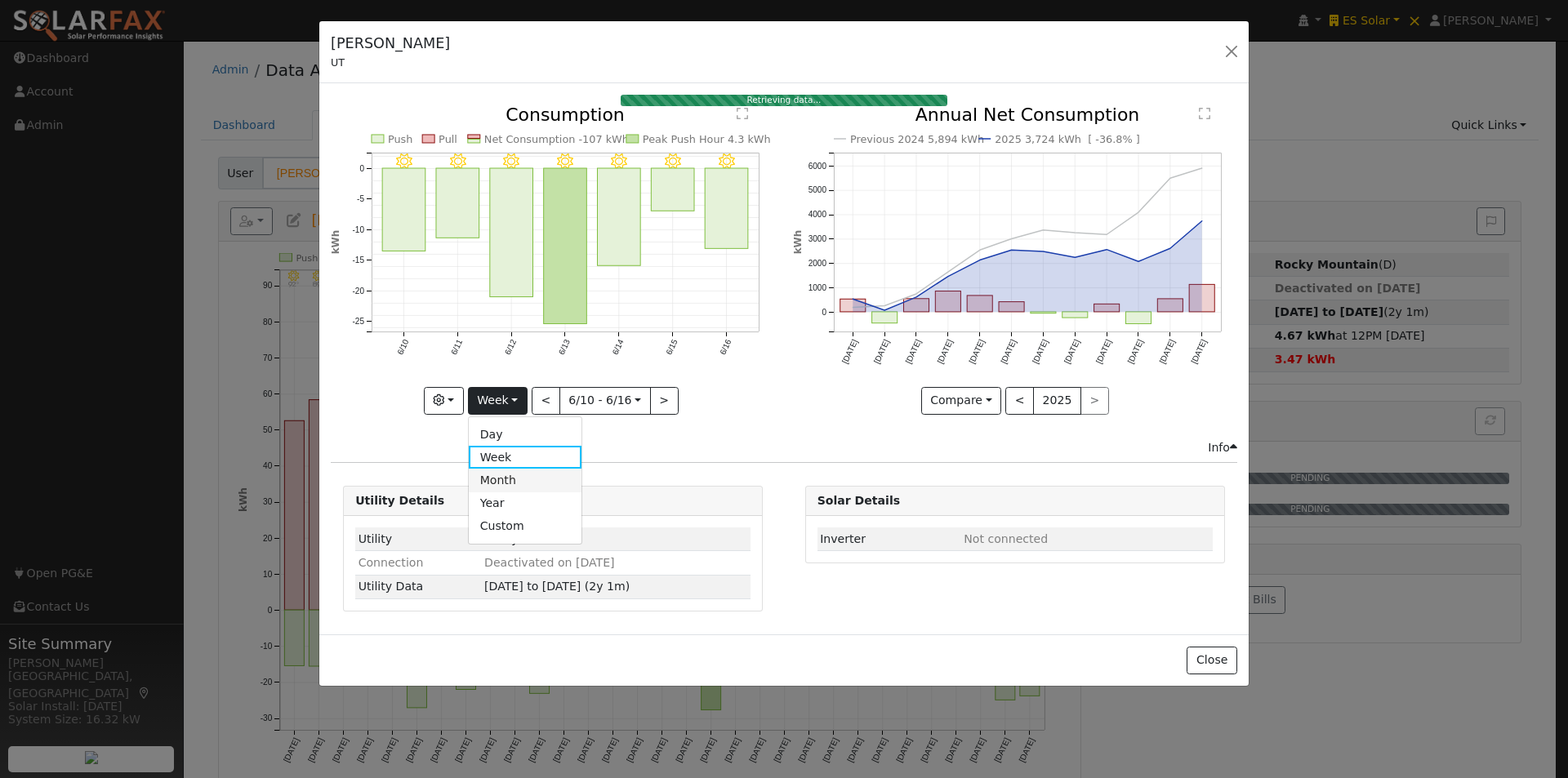
click at [509, 472] on link "Month" at bounding box center [526, 480] width 113 height 23
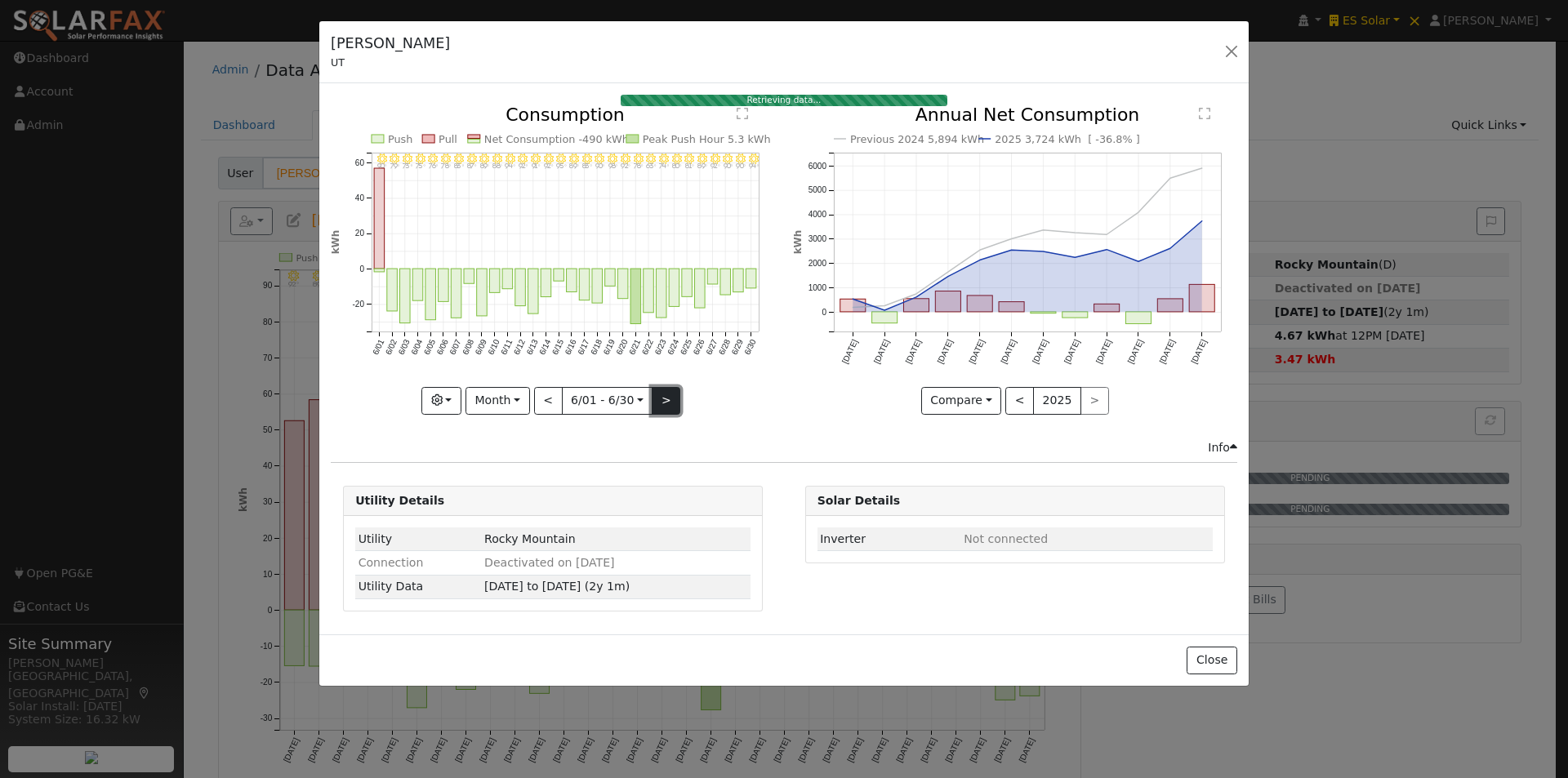
click at [653, 399] on button ">" at bounding box center [666, 401] width 29 height 28
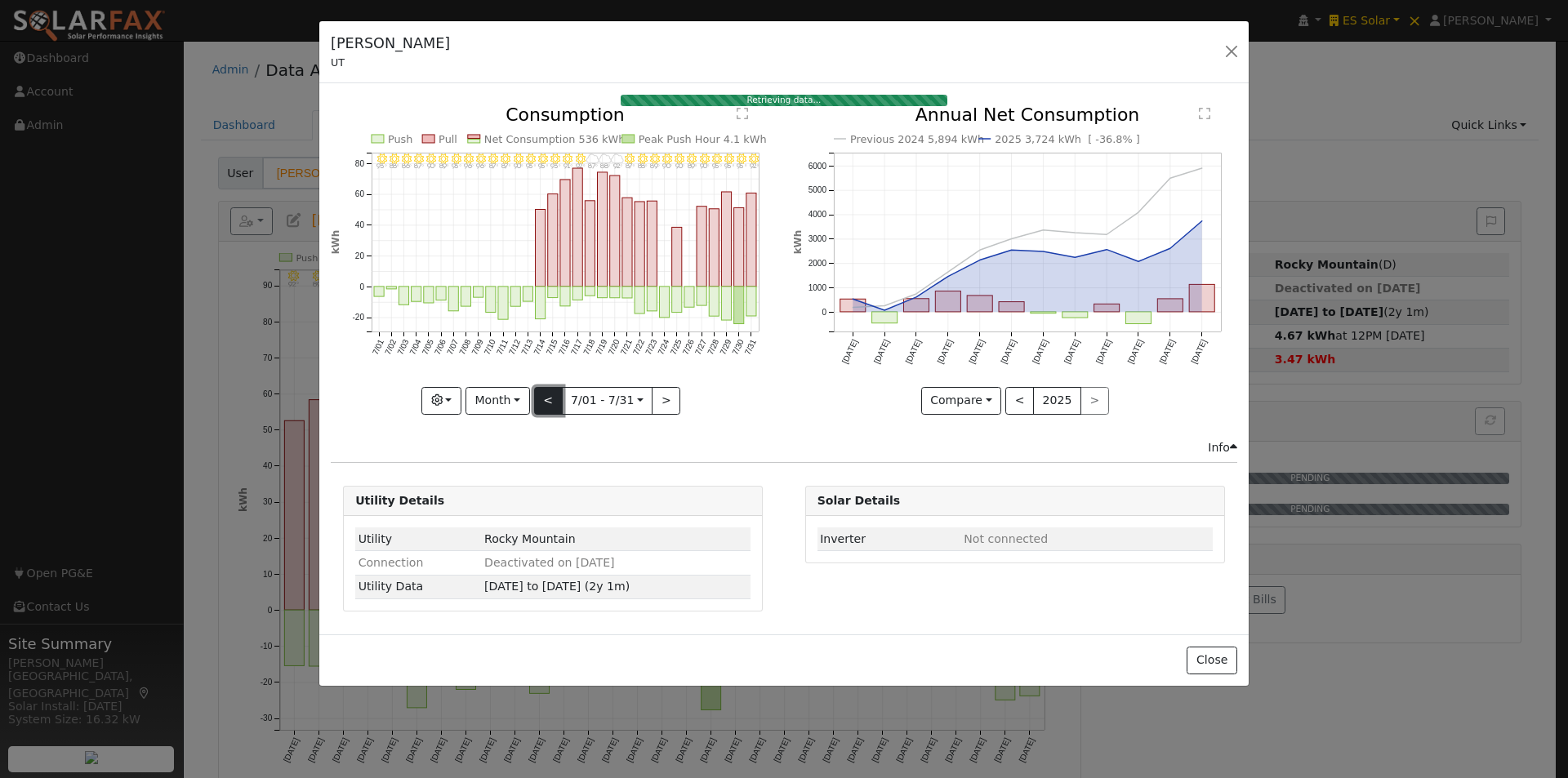
click at [549, 395] on button "<" at bounding box center [549, 401] width 29 height 28
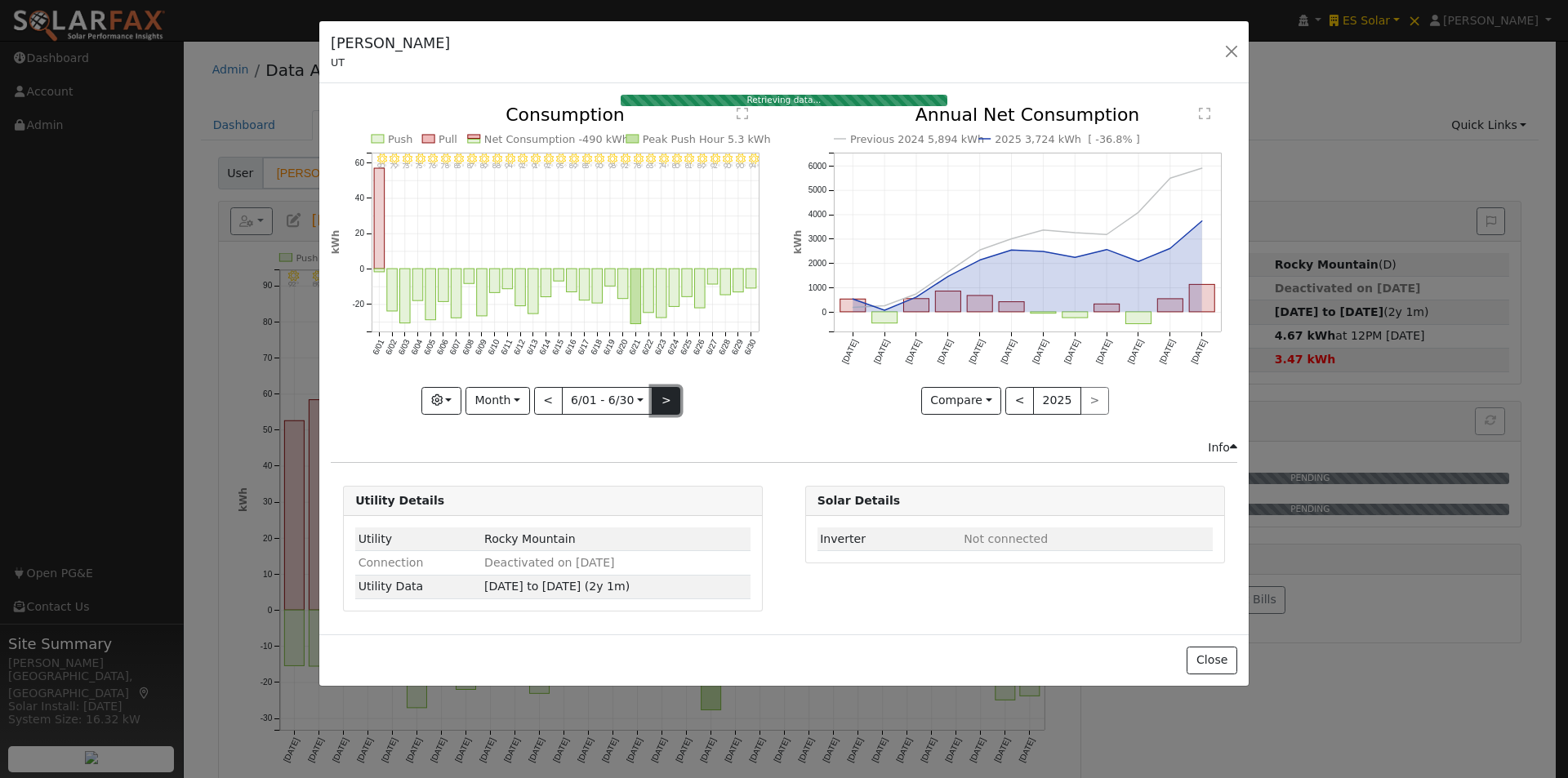
click at [660, 403] on button ">" at bounding box center [666, 401] width 29 height 28
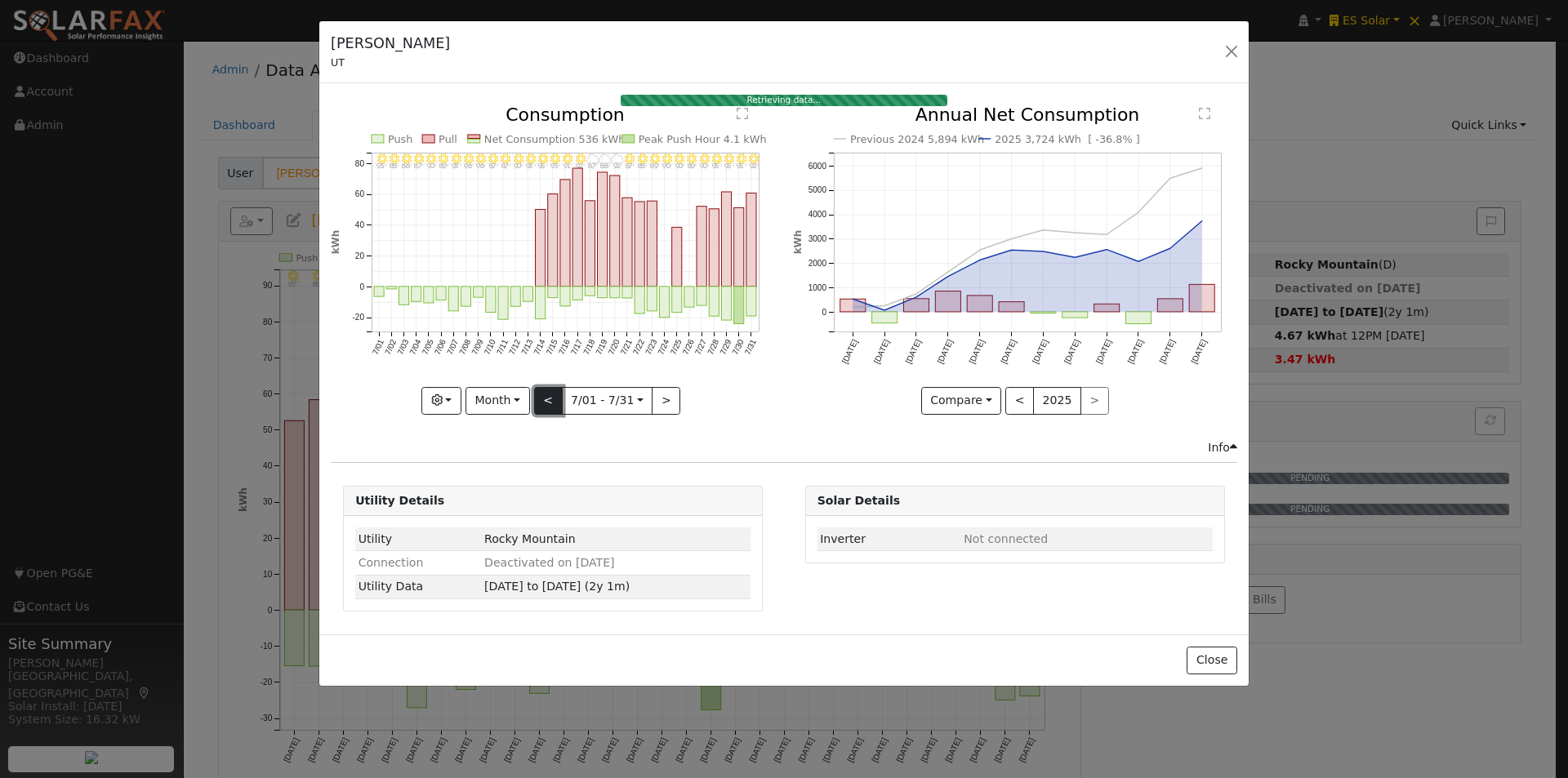
click at [547, 397] on button "<" at bounding box center [549, 401] width 29 height 28
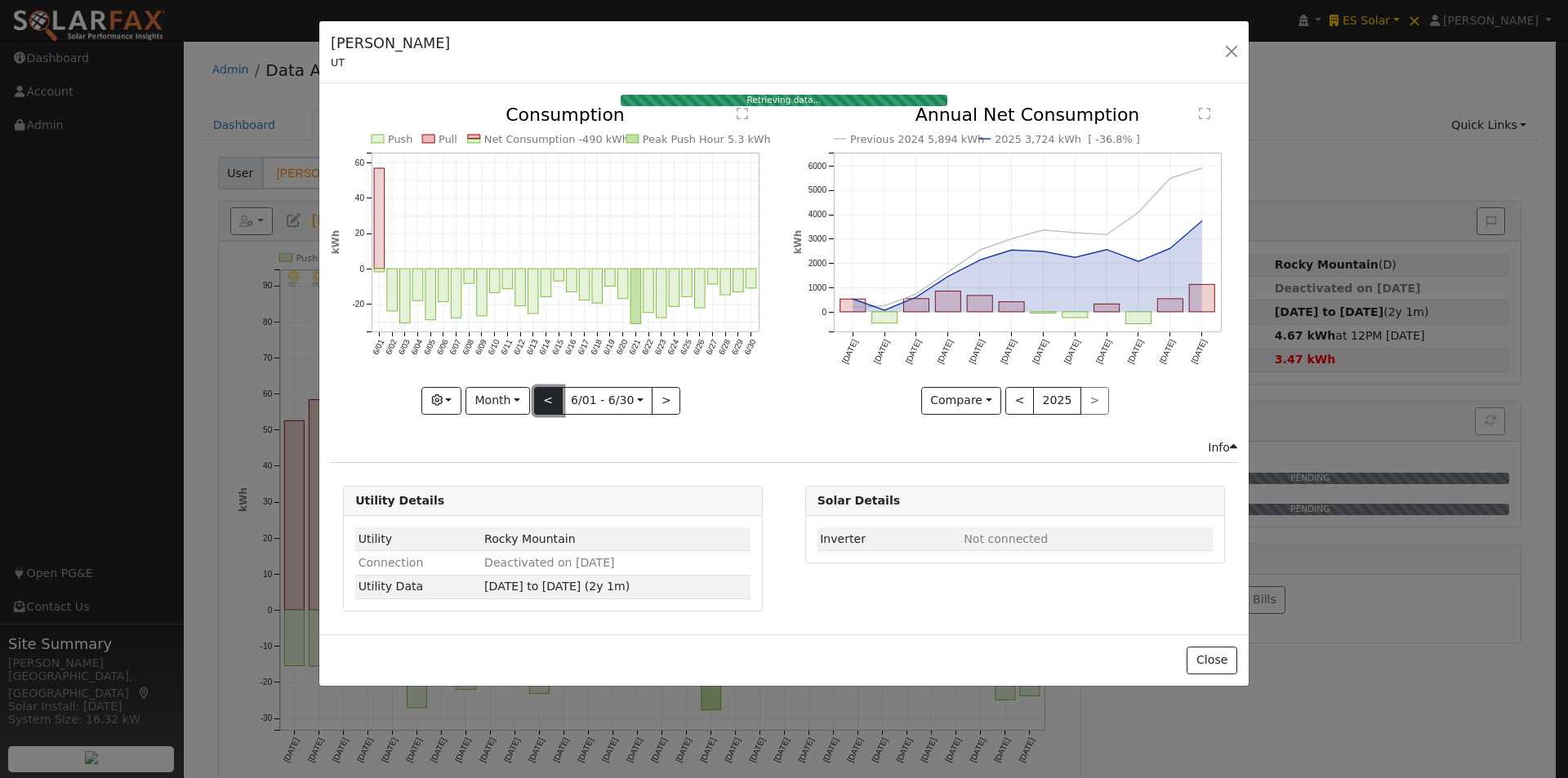
click at [547, 397] on button "<" at bounding box center [549, 401] width 29 height 28
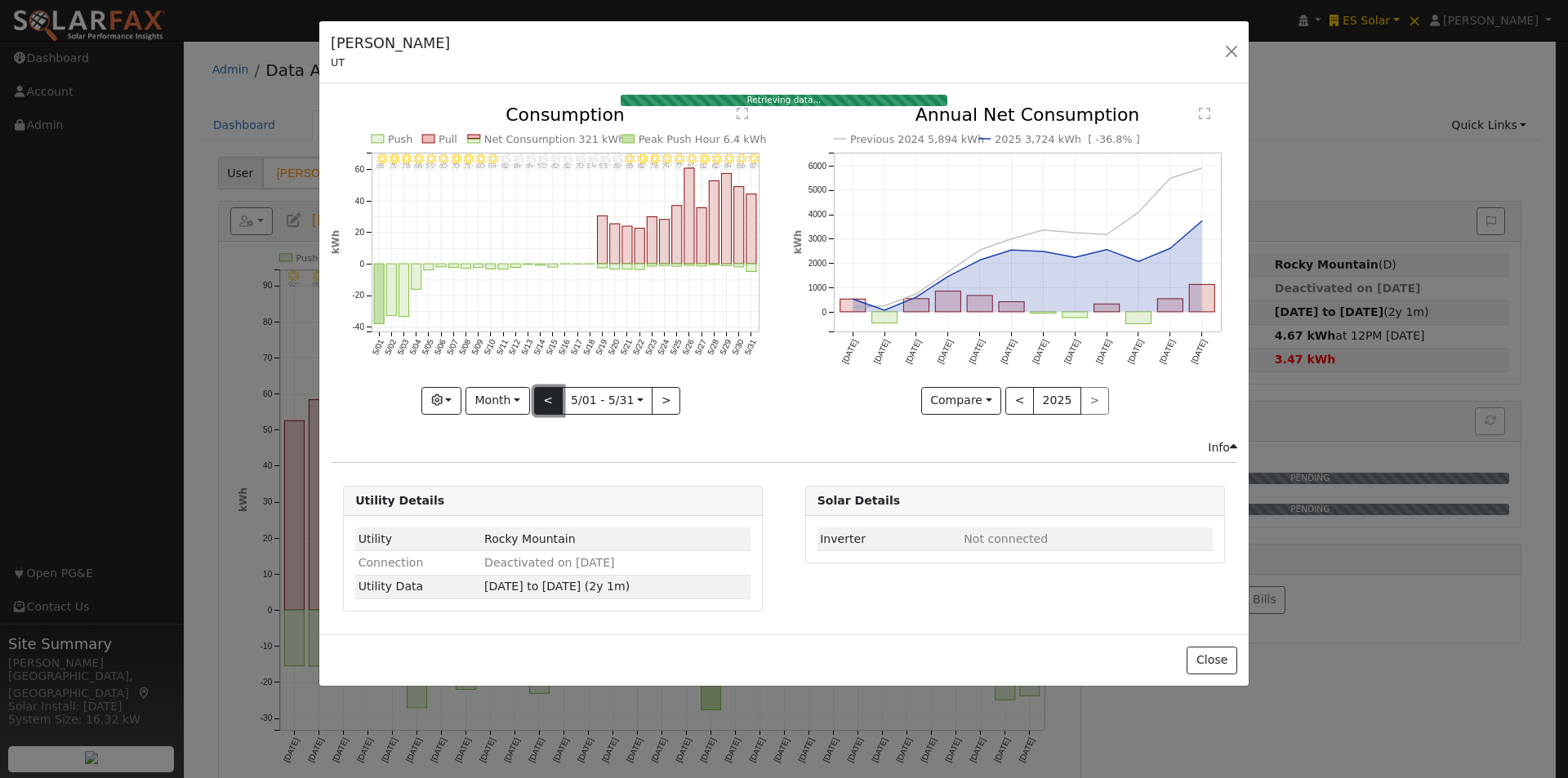
click at [547, 397] on button "<" at bounding box center [549, 401] width 29 height 28
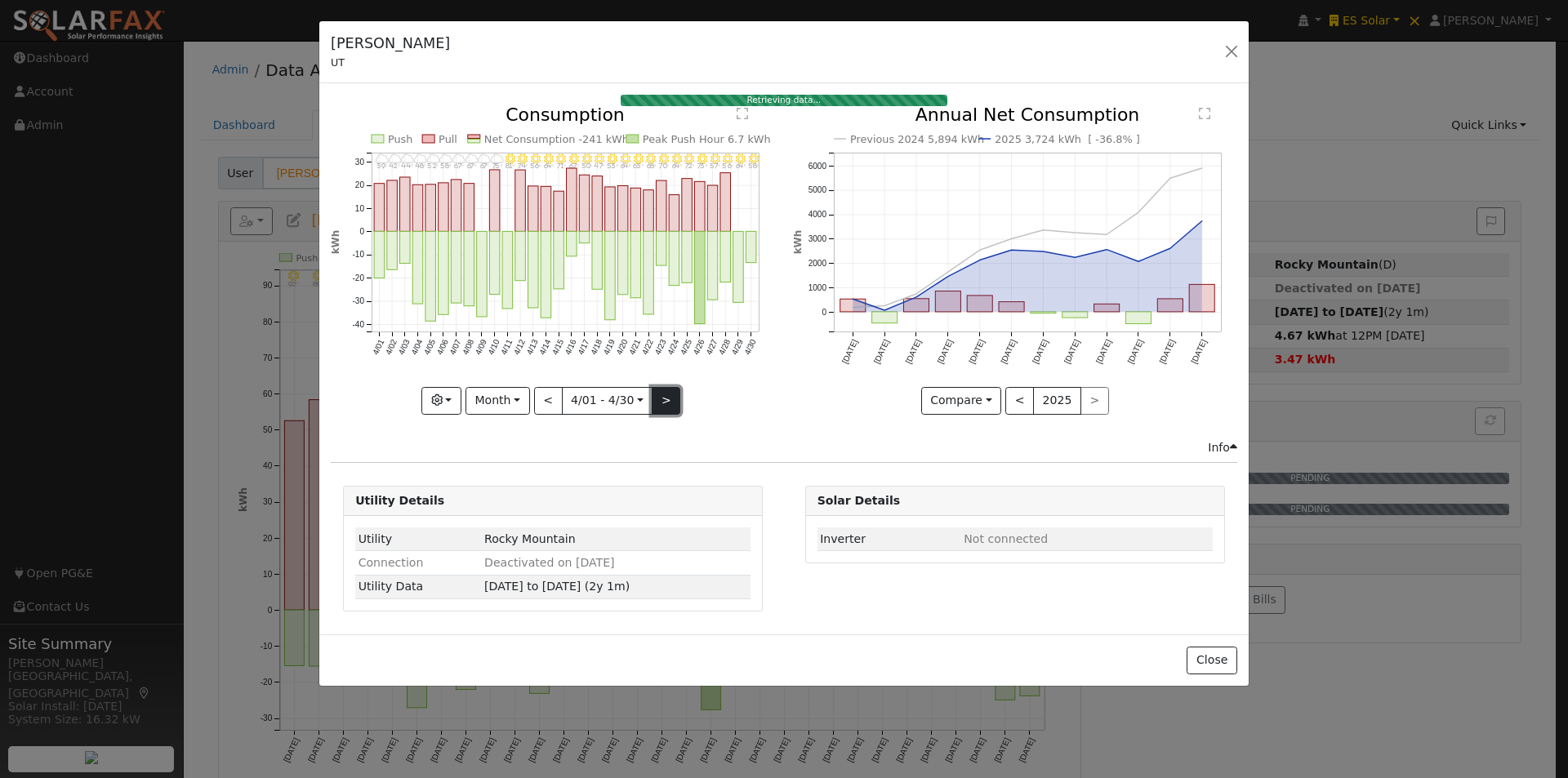
click at [662, 397] on button ">" at bounding box center [666, 401] width 29 height 28
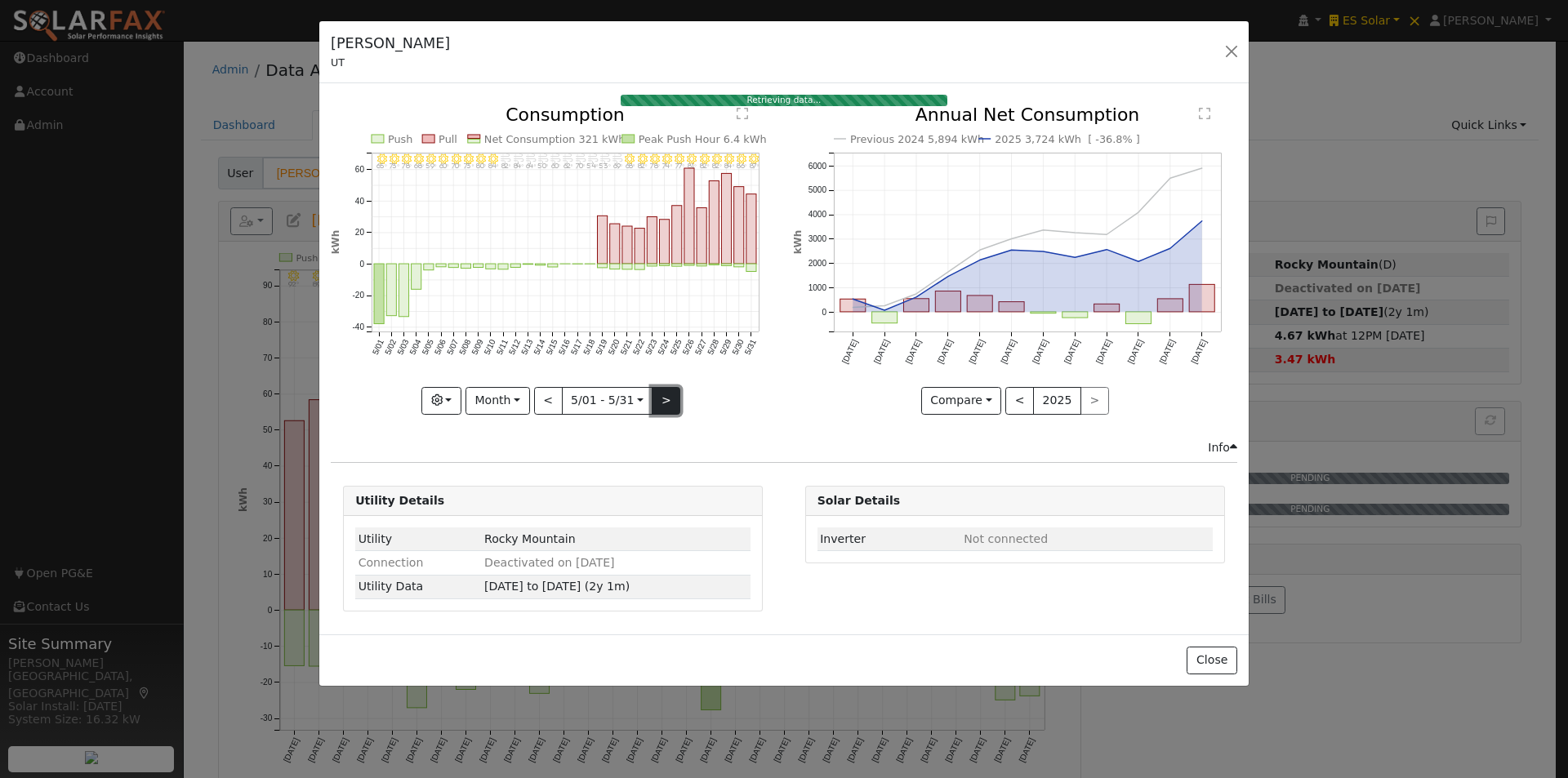
click at [662, 397] on button ">" at bounding box center [666, 401] width 29 height 28
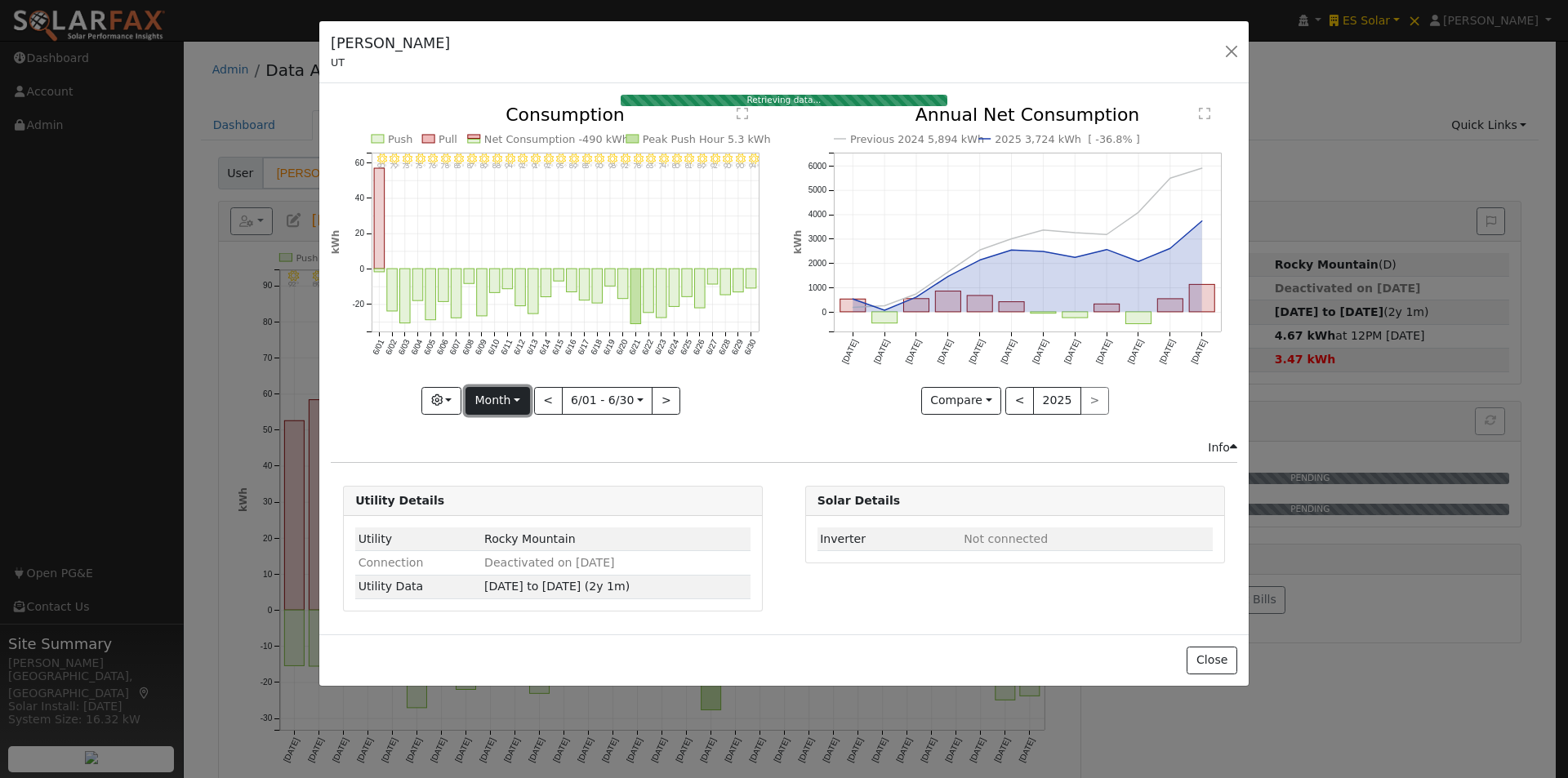
click at [506, 391] on button "Month" at bounding box center [498, 401] width 65 height 28
click at [512, 500] on link "Year" at bounding box center [523, 503] width 113 height 23
type input "2024-09-01"
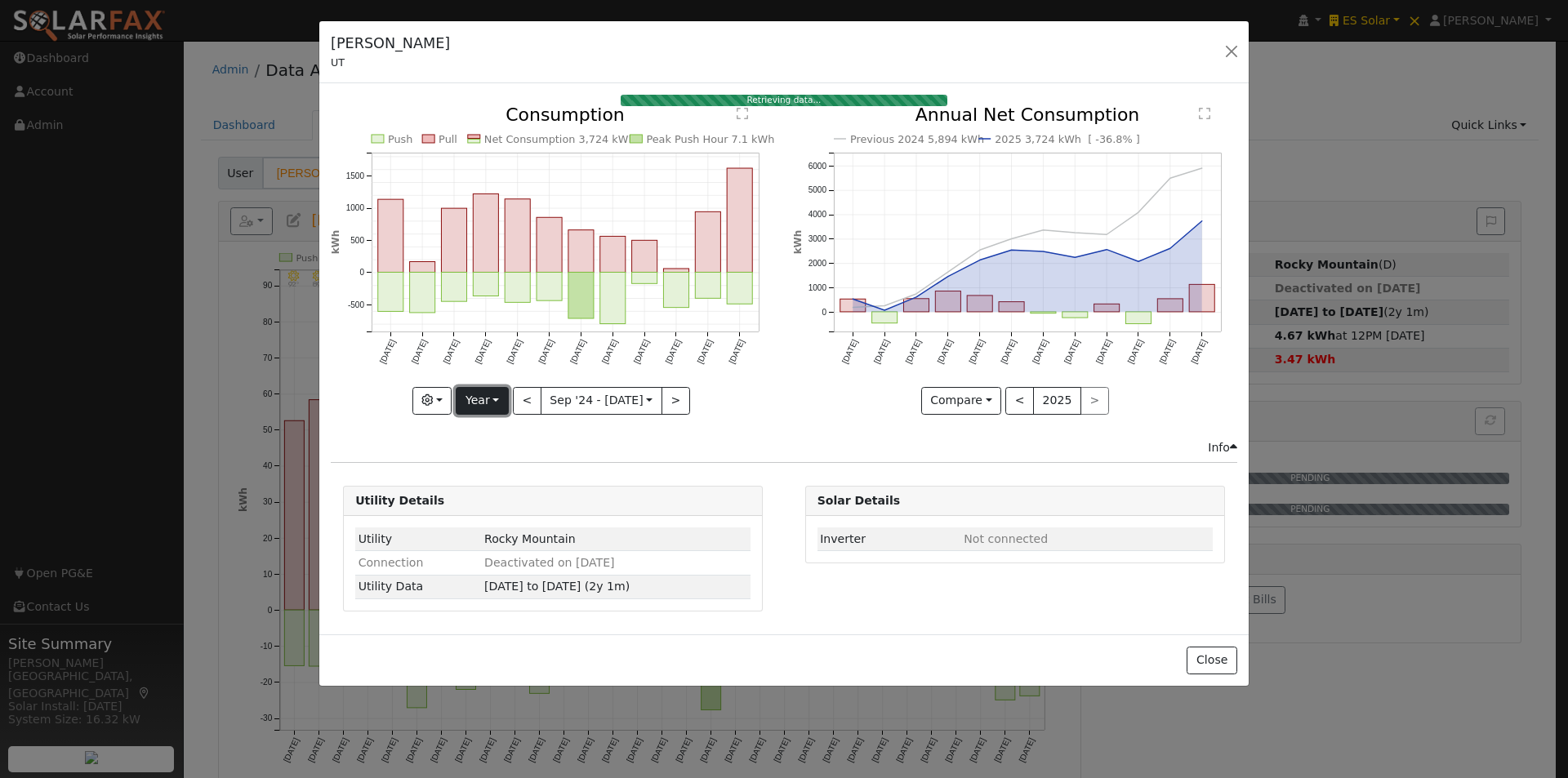
click at [484, 396] on button "Year" at bounding box center [481, 401] width 52 height 28
drag, startPoint x: 509, startPoint y: 528, endPoint x: 570, endPoint y: 471, distance: 83.5
click at [511, 524] on link "Custom" at bounding box center [513, 526] width 113 height 23
click at [689, 392] on button "month" at bounding box center [695, 401] width 65 height 28
click at [686, 456] on link "Day" at bounding box center [720, 457] width 113 height 23
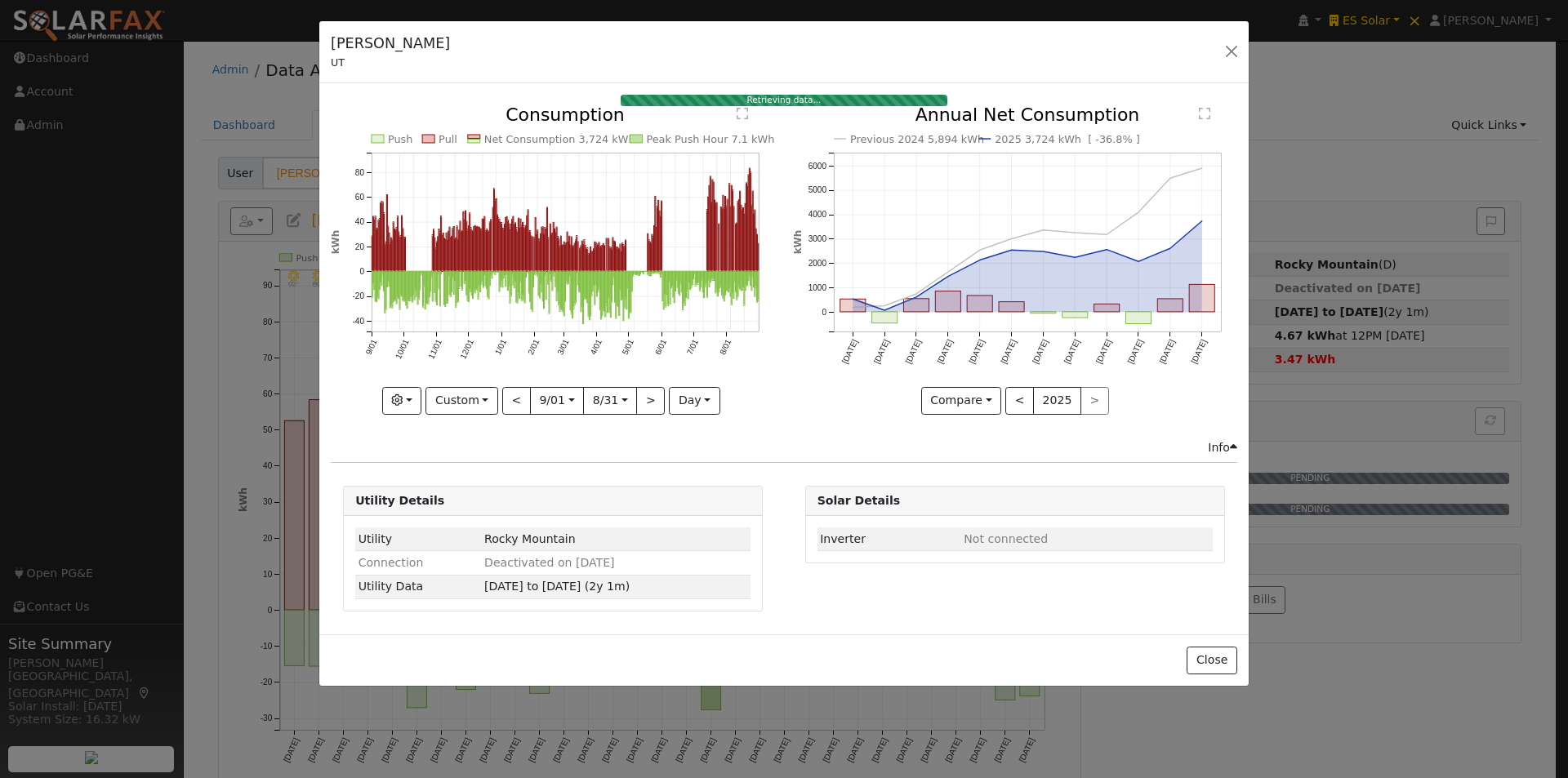
click at [745, 109] on text "" at bounding box center [742, 113] width 11 height 13
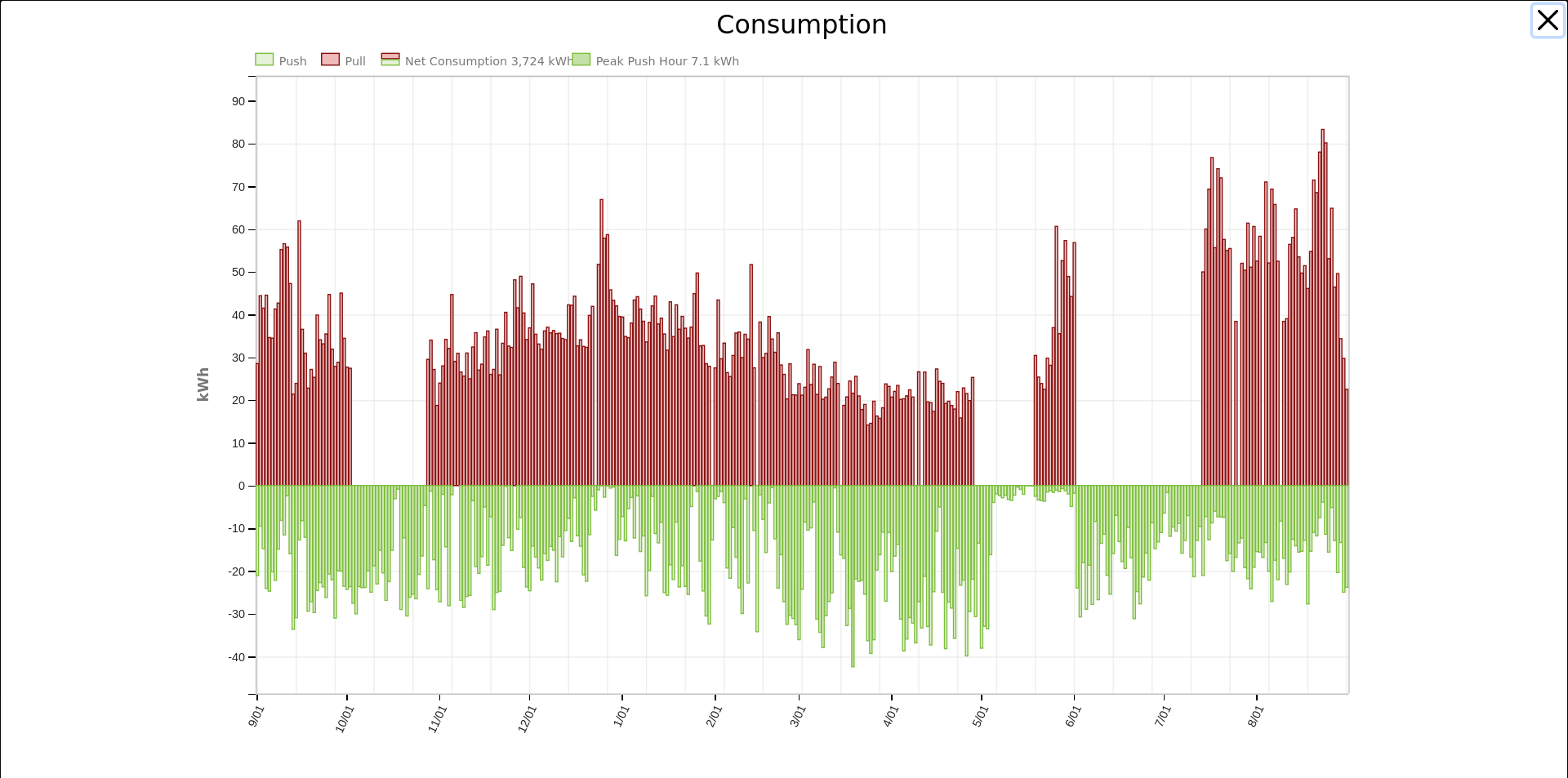
drag, startPoint x: 1536, startPoint y: 19, endPoint x: 1255, endPoint y: 149, distance: 309.6
click at [1533, 24] on button "button" at bounding box center [1548, 20] width 31 height 31
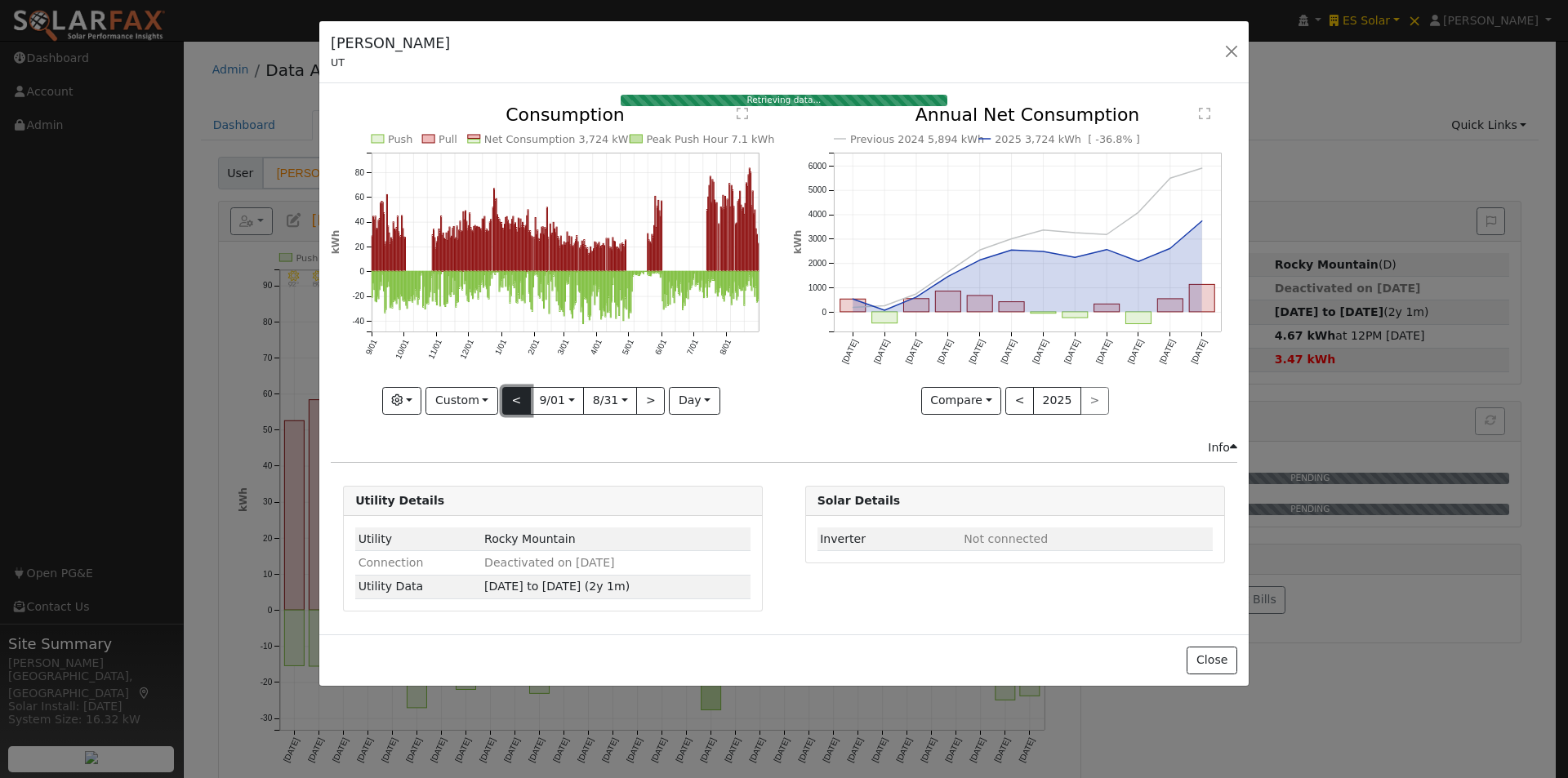
click at [517, 398] on button "<" at bounding box center [517, 401] width 29 height 28
type input "2023-09-02"
type input "2024-08-31"
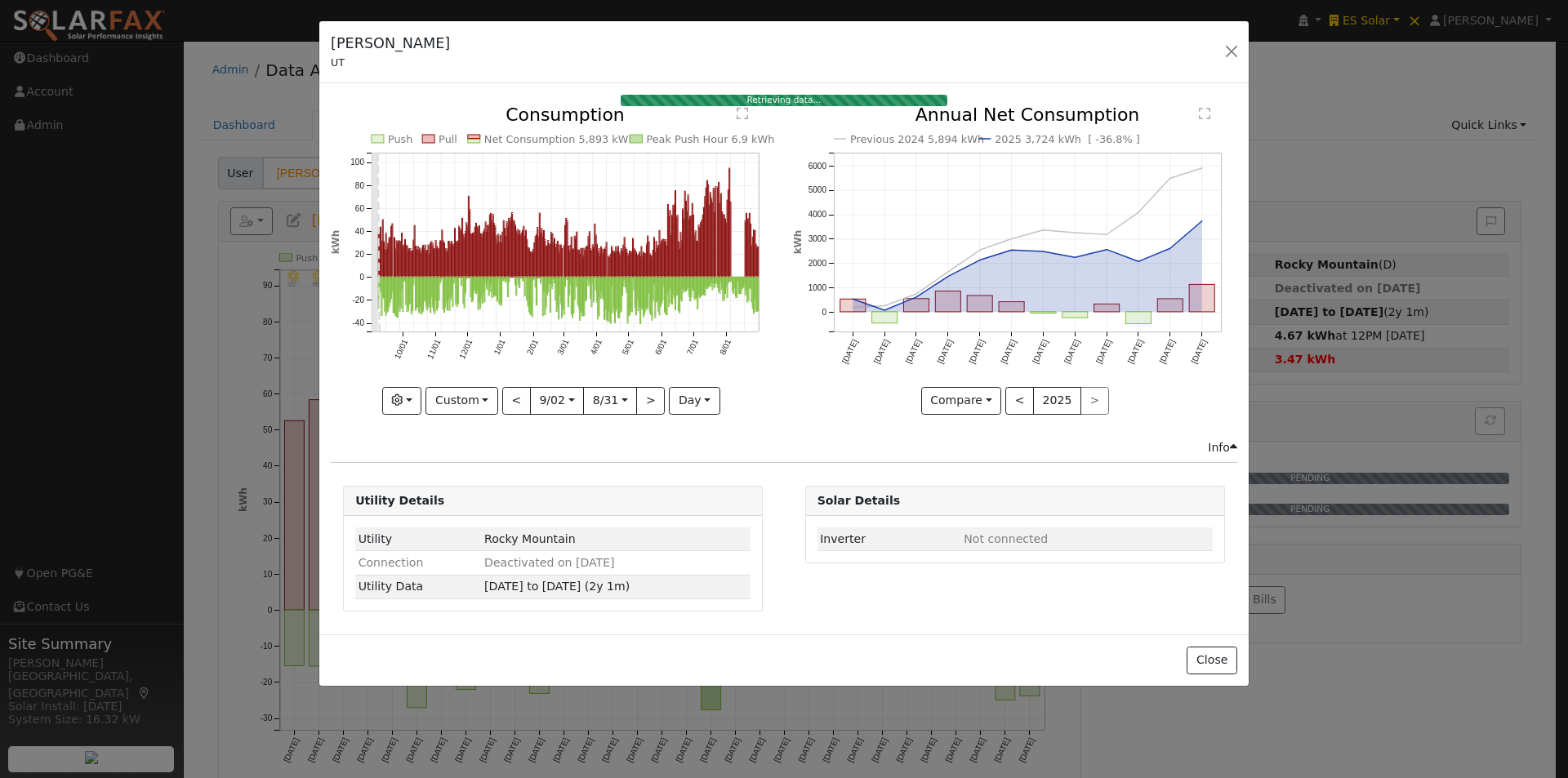
click at [742, 115] on text "" at bounding box center [742, 113] width 11 height 13
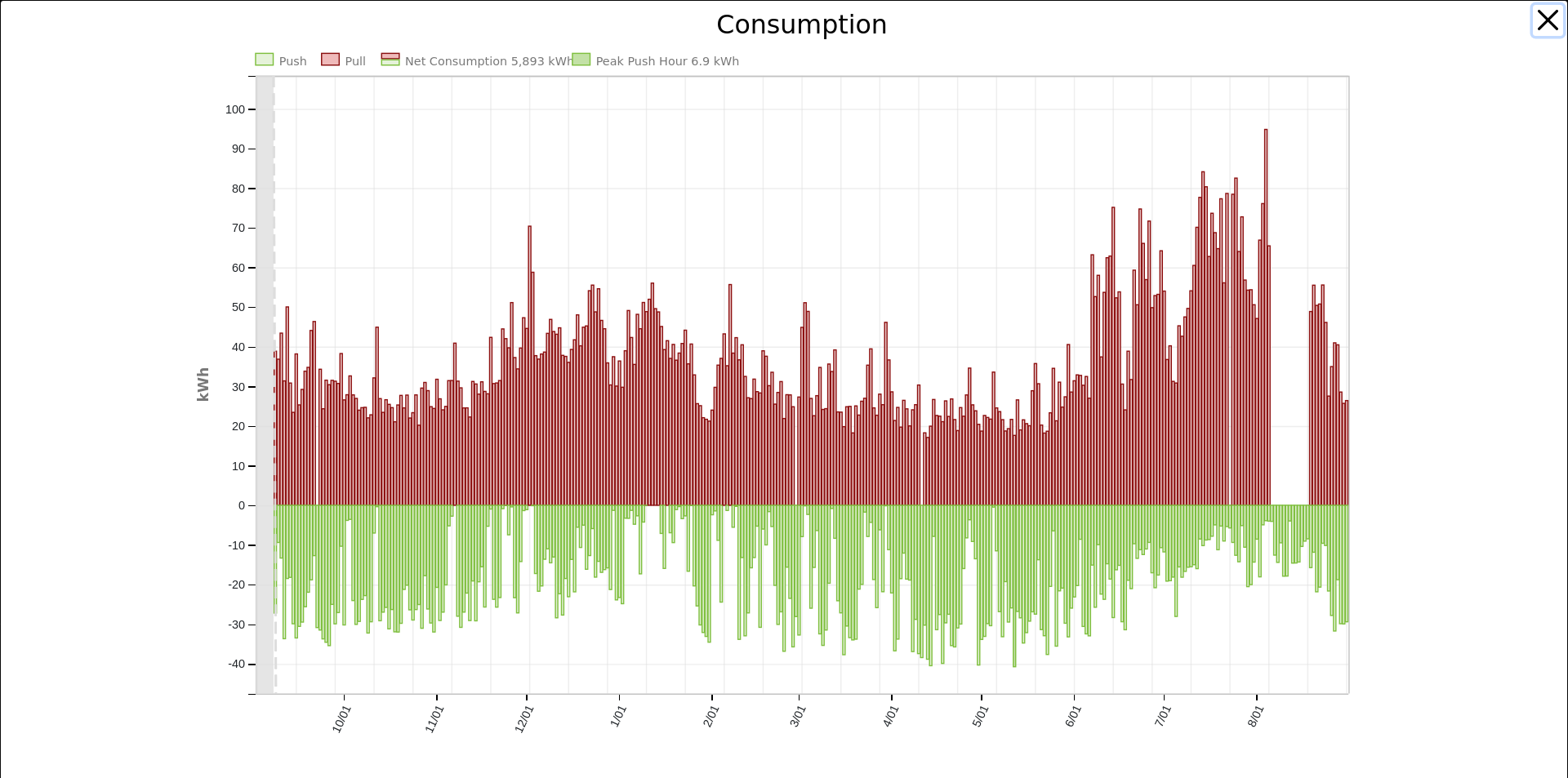
click at [1536, 18] on button "button" at bounding box center [1548, 20] width 31 height 31
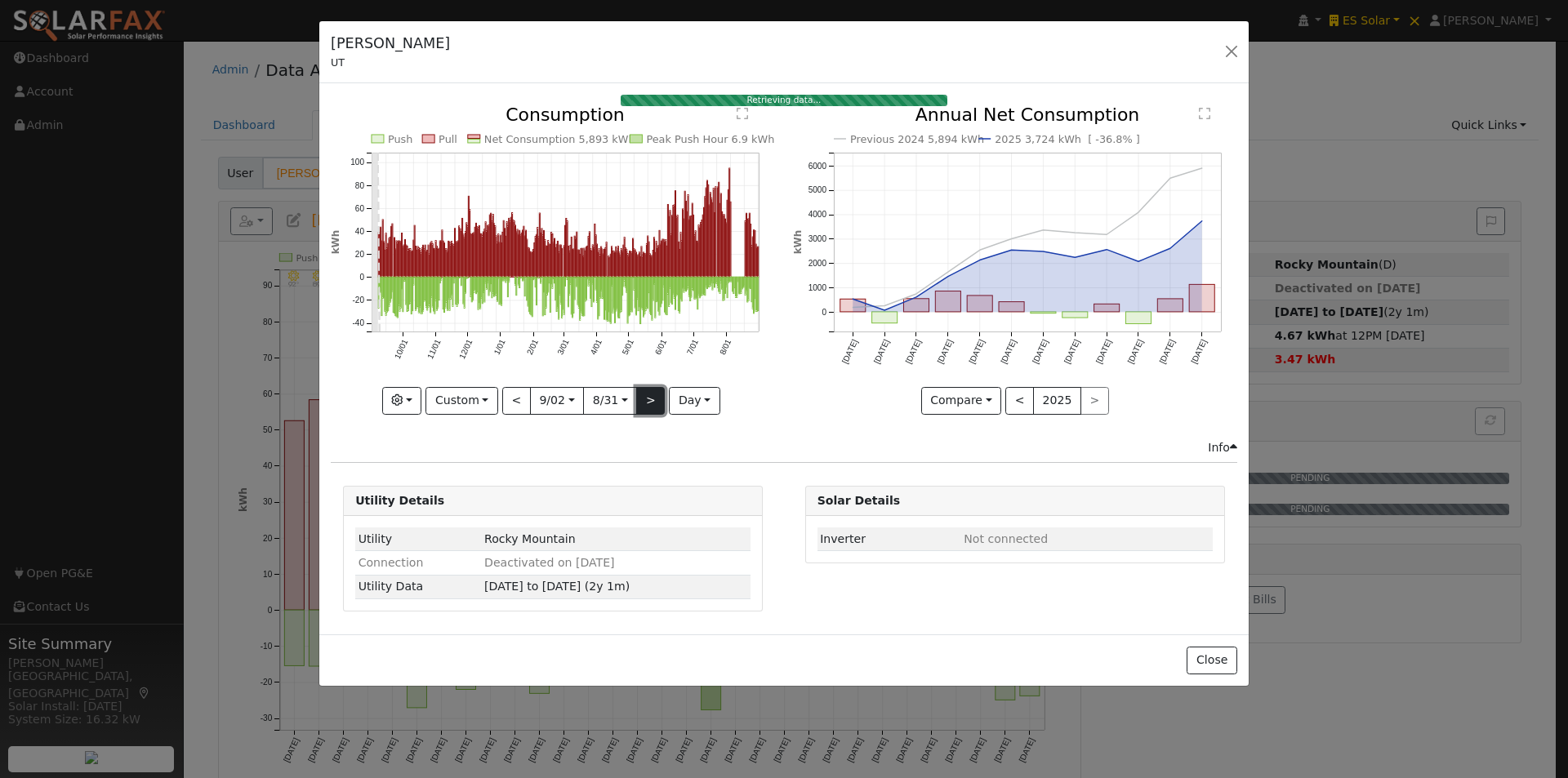
click at [647, 398] on button ">" at bounding box center [651, 401] width 29 height 28
type input "2024-09-01"
type input "2025-08-31"
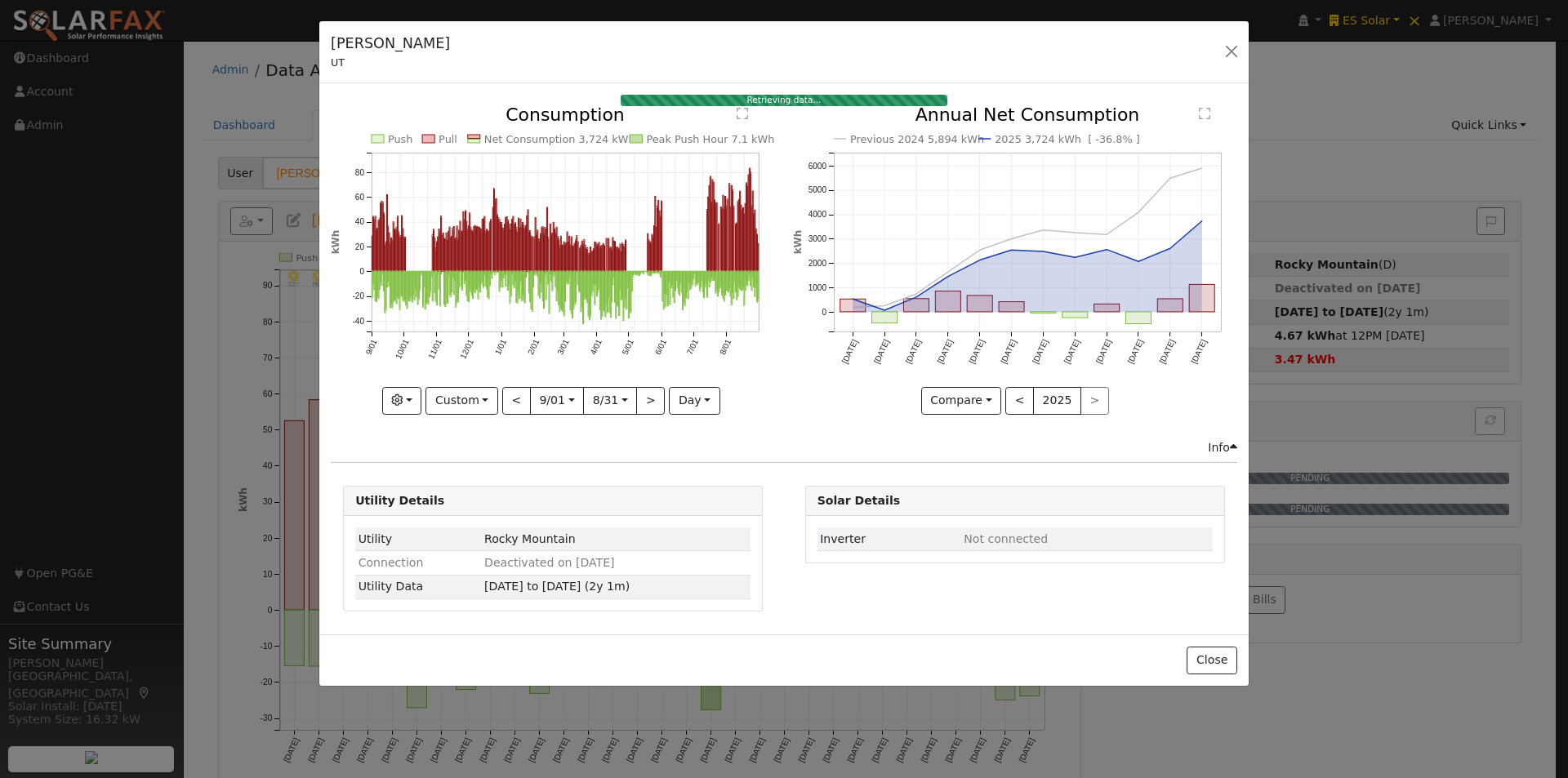
click at [741, 116] on text "" at bounding box center [742, 113] width 11 height 13
